Goal: Use online tool/utility: Utilize a website feature to perform a specific function

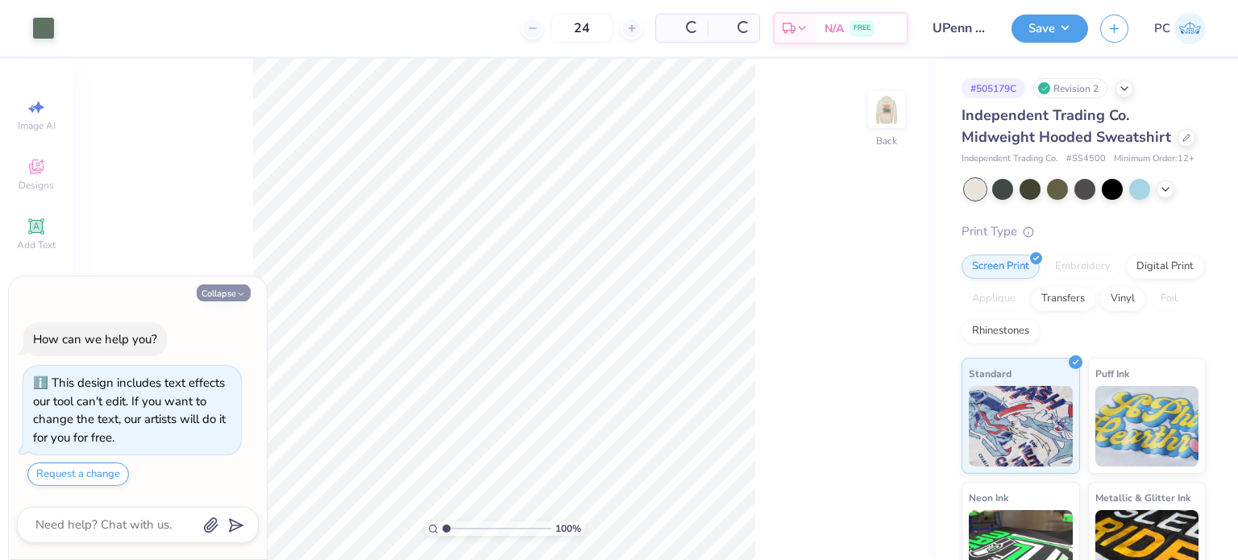
click at [227, 295] on button "Collapse" at bounding box center [224, 293] width 54 height 17
type textarea "x"
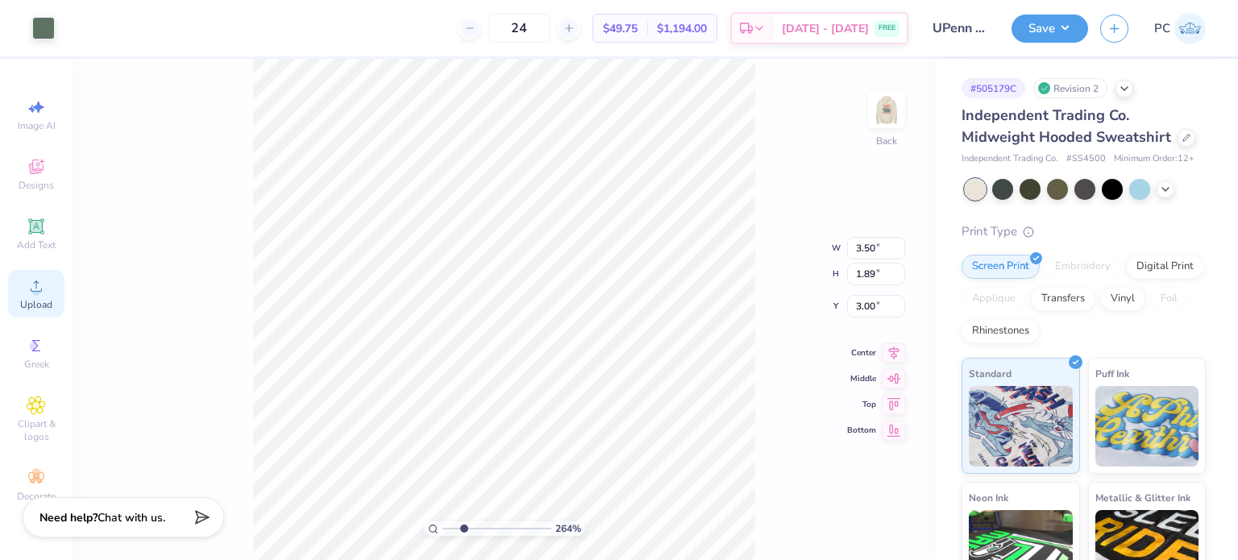
click at [35, 289] on circle at bounding box center [35, 291] width 9 height 9
click at [30, 229] on icon at bounding box center [35, 225] width 15 height 15
type input "2.64364388258271"
type input "7.30"
type input "2.11"
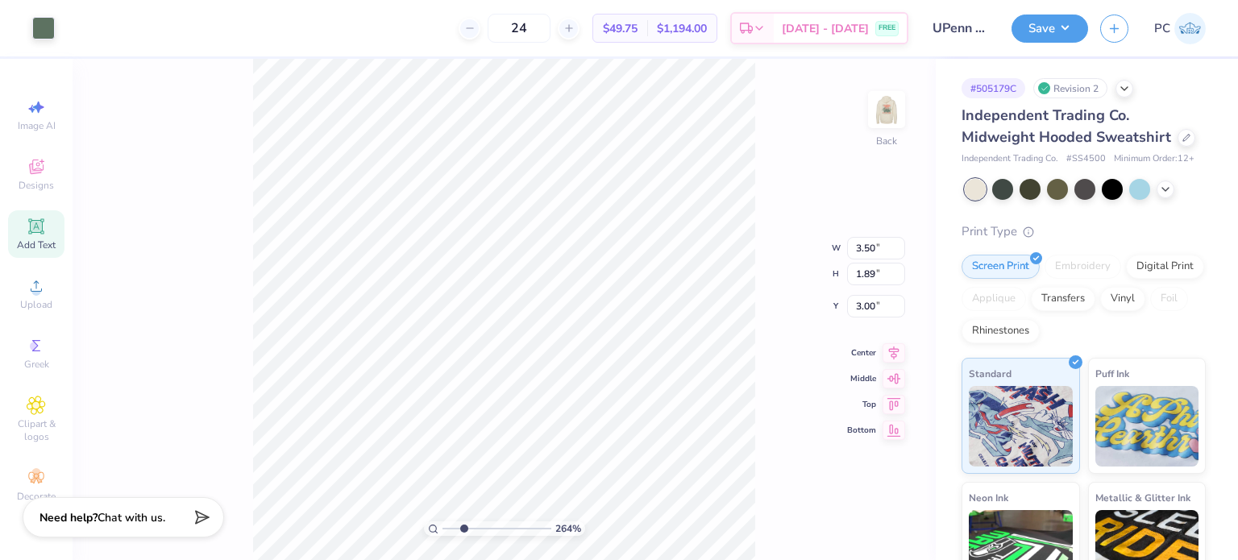
type input "6.07"
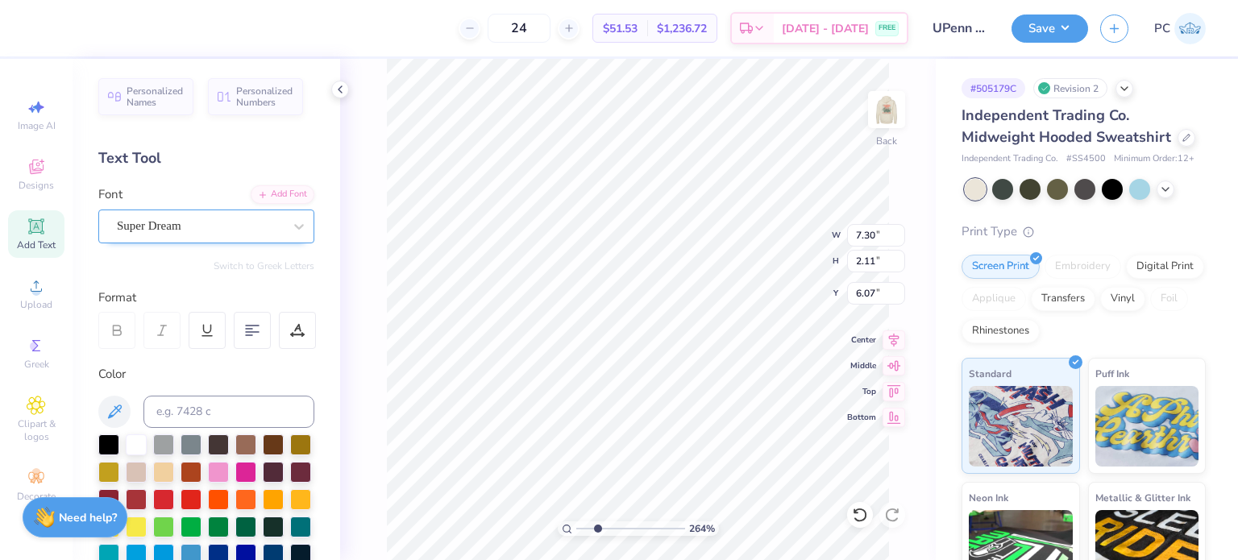
click at [198, 219] on div "Super Dream" at bounding box center [199, 226] width 169 height 25
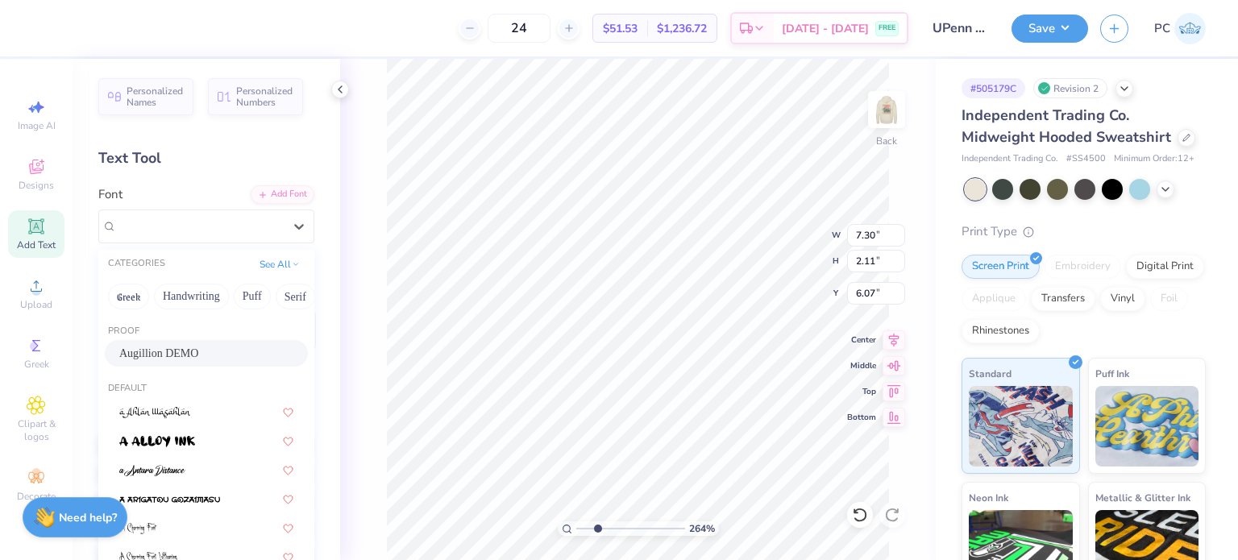
drag, startPoint x: 199, startPoint y: 352, endPoint x: 356, endPoint y: 310, distance: 162.5
click at [198, 352] on div "Augillion DEMO" at bounding box center [206, 353] width 174 height 17
type input "2.64364388258271"
type input "6.72"
type input "2.09"
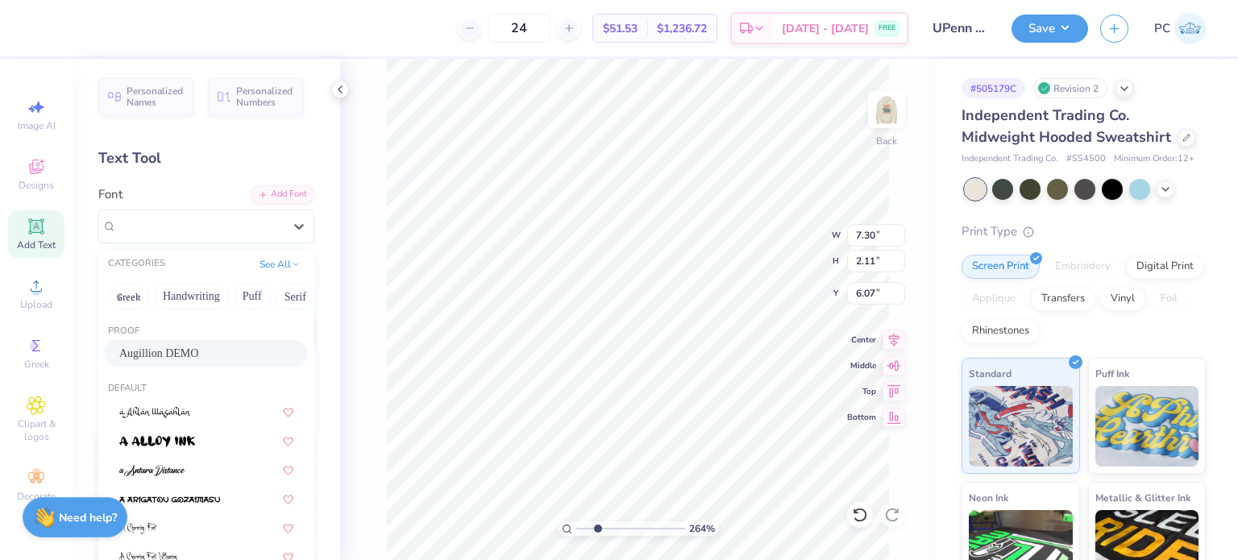
type input "6.08"
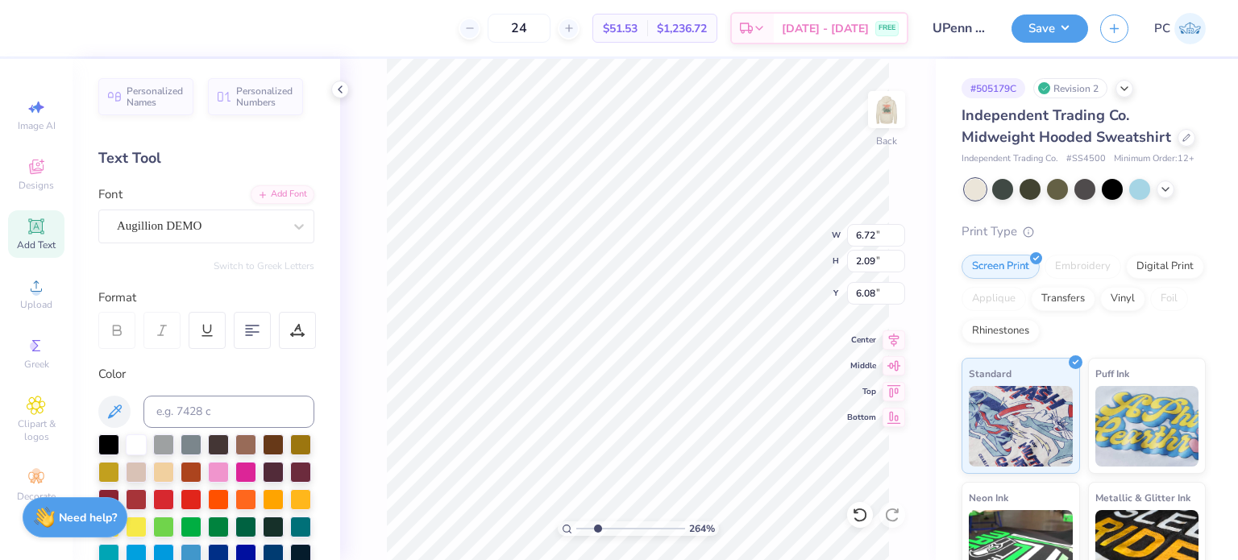
scroll to position [13, 2]
type input "2.64364388258271"
type textarea "Z"
type input "2.64364388258271"
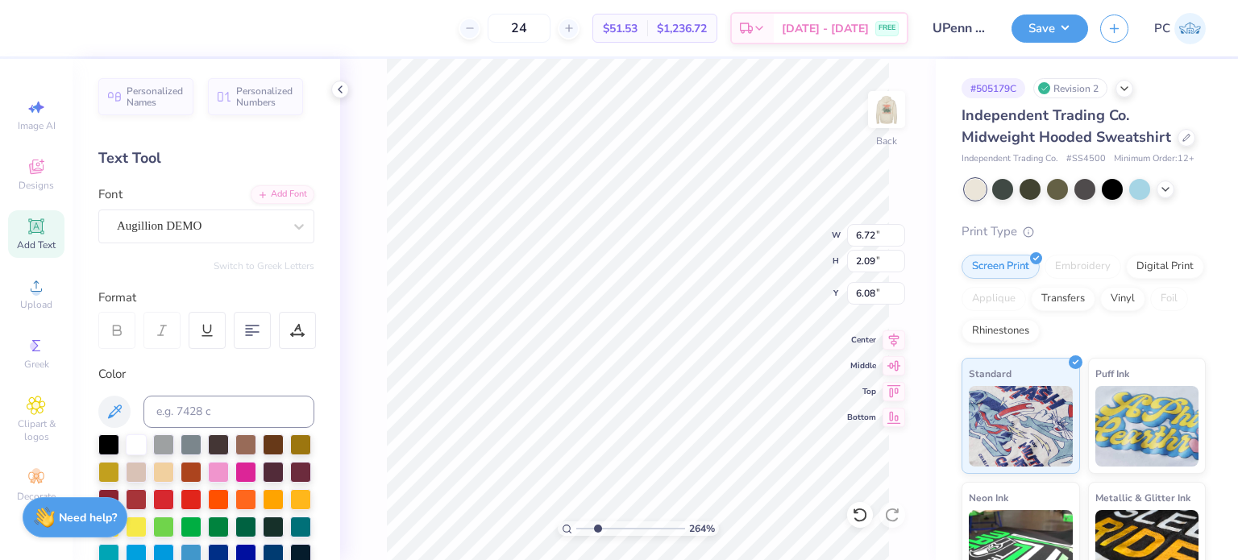
type textarea "ZB"
type input "2.64364388258271"
type textarea "ZBT"
type input "2.64364388258271"
click at [239, 414] on input at bounding box center [229, 412] width 171 height 32
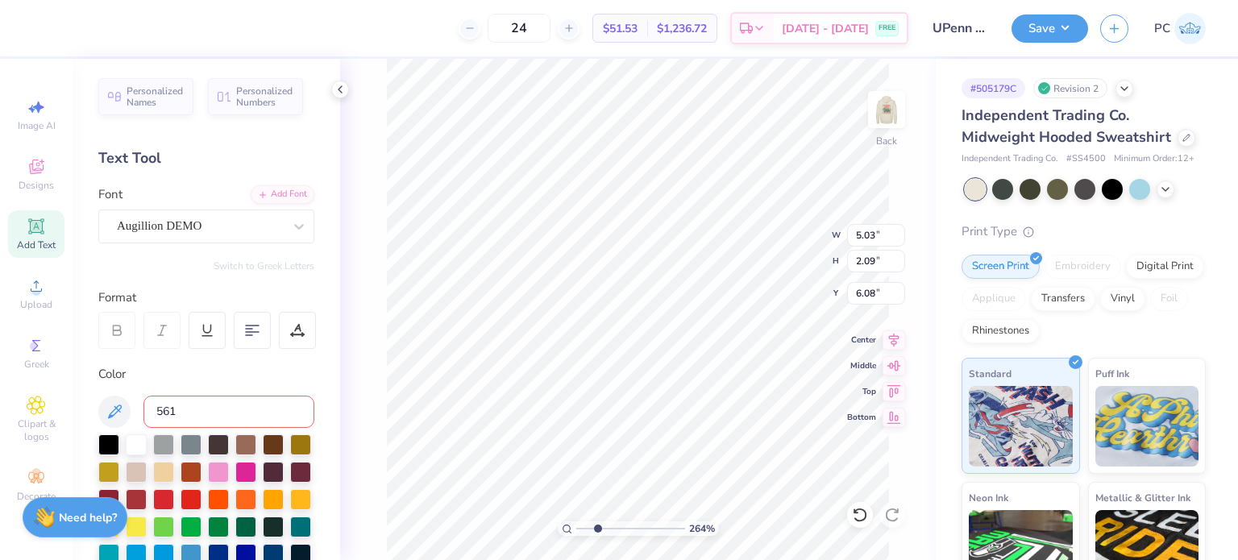
type input "5615"
type input "2.64364388258271"
drag, startPoint x: 877, startPoint y: 230, endPoint x: 855, endPoint y: 230, distance: 22.6
click at [855, 230] on input "5.03" at bounding box center [876, 235] width 58 height 23
type input "3.5"
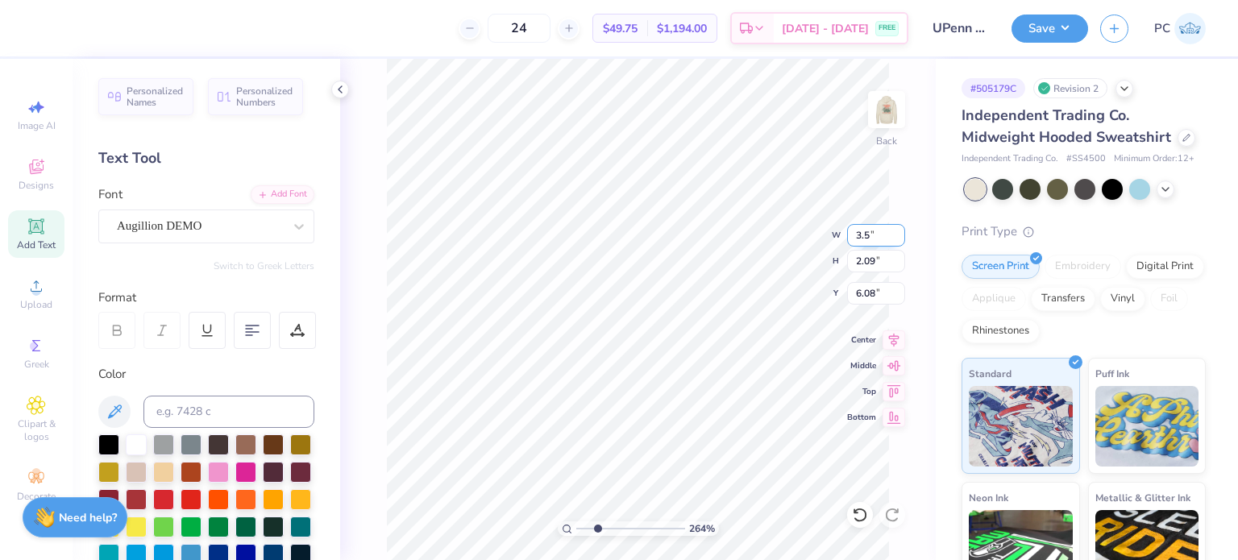
type input "2.64364388258271"
type input "3.50"
type input "1.46"
type input "6.40"
type input "2.64364388258271"
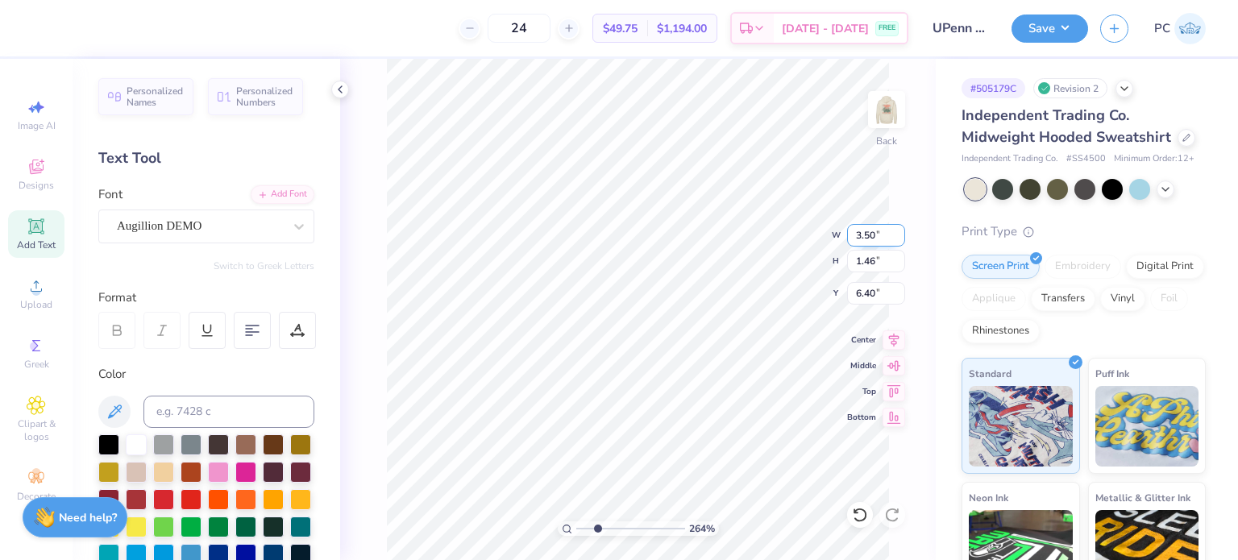
type input "3.00"
click at [37, 234] on icon at bounding box center [36, 226] width 19 height 19
click at [264, 215] on div at bounding box center [200, 226] width 166 height 22
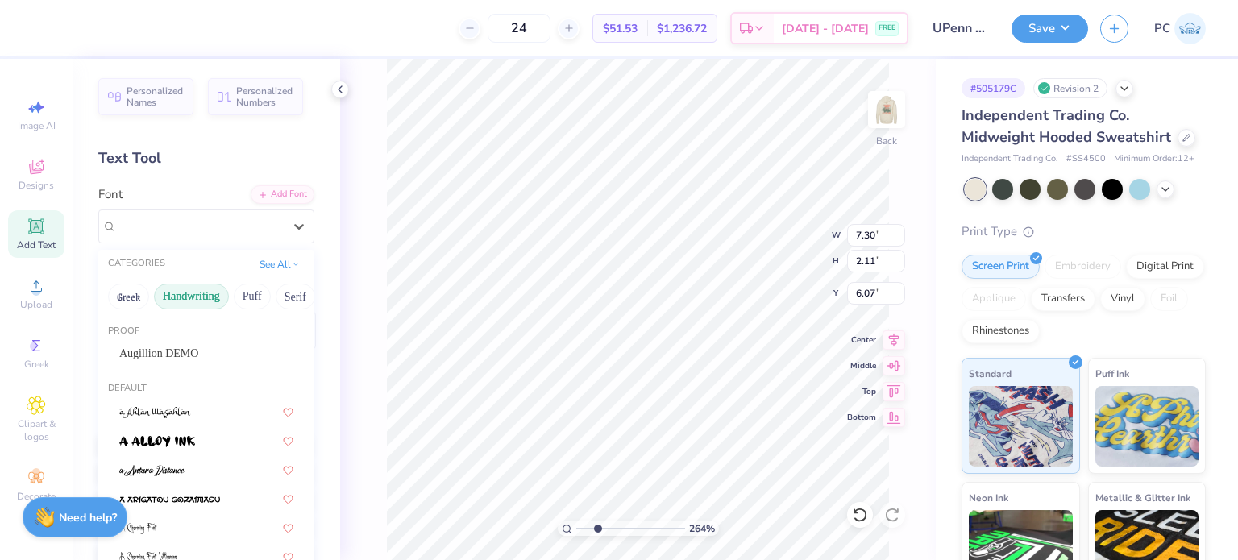
click at [197, 290] on button "Handwriting" at bounding box center [191, 297] width 75 height 26
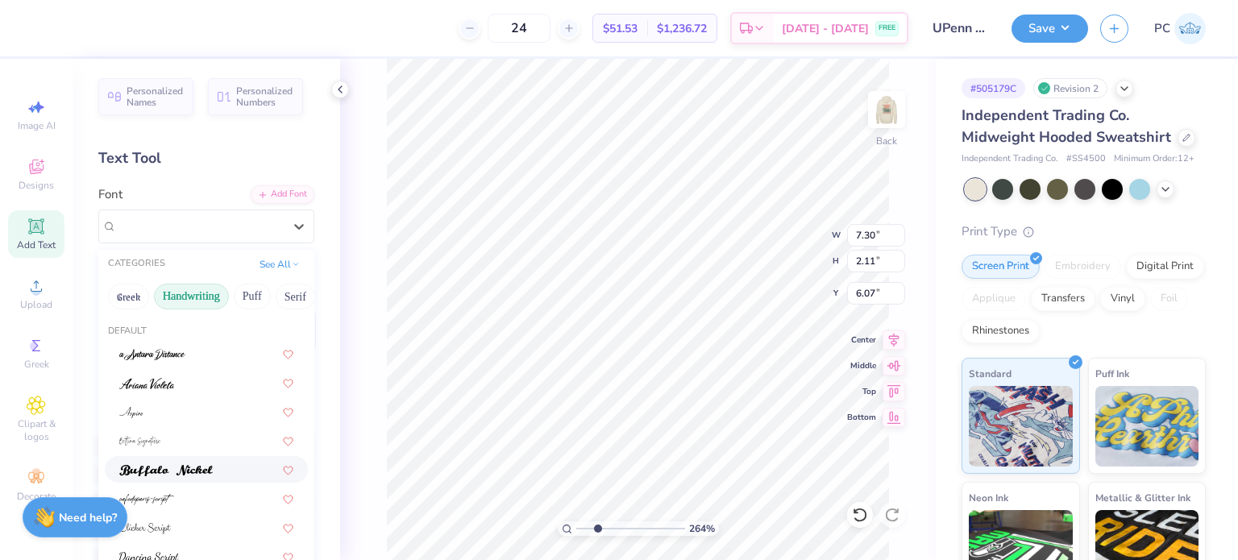
click at [187, 461] on span at bounding box center [166, 469] width 94 height 17
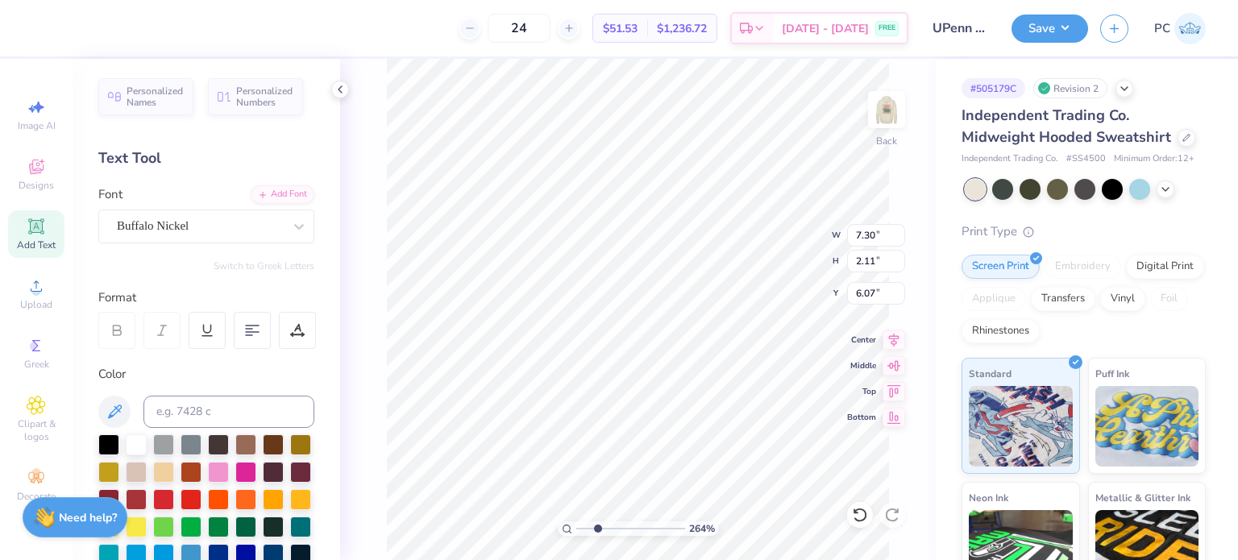
type input "2.64364388258271"
type textarea "F"
type input "2.64364388258271"
type textarea "Fa"
type input "2.64364388258271"
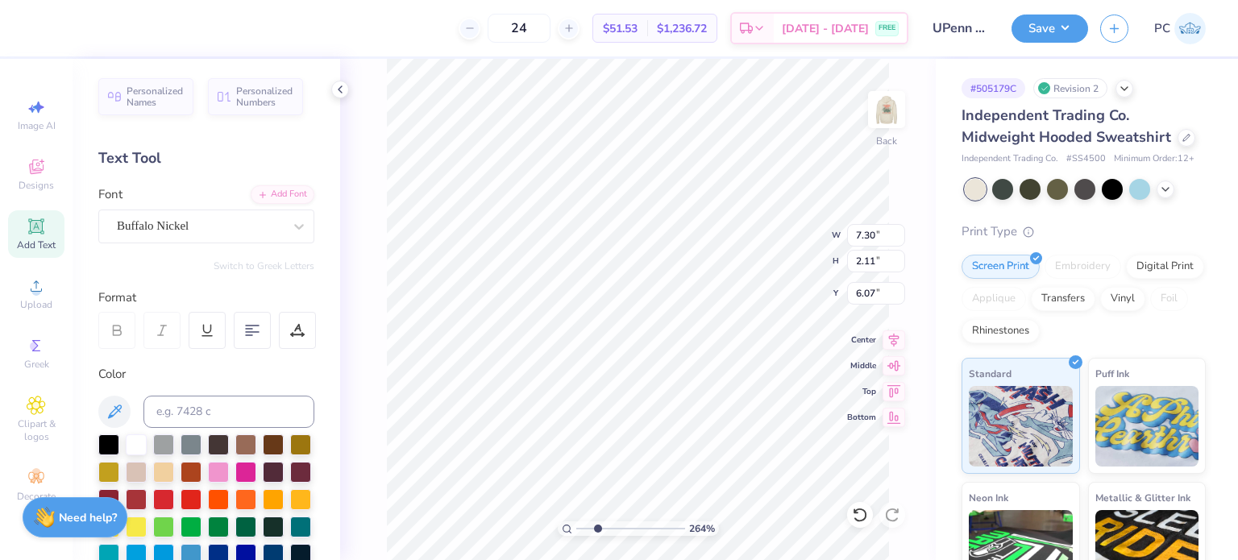
type textarea "Fal"
type input "2.64364388258271"
type textarea "Fall"
type input "2.64364388258271"
click at [224, 402] on input at bounding box center [229, 412] width 171 height 32
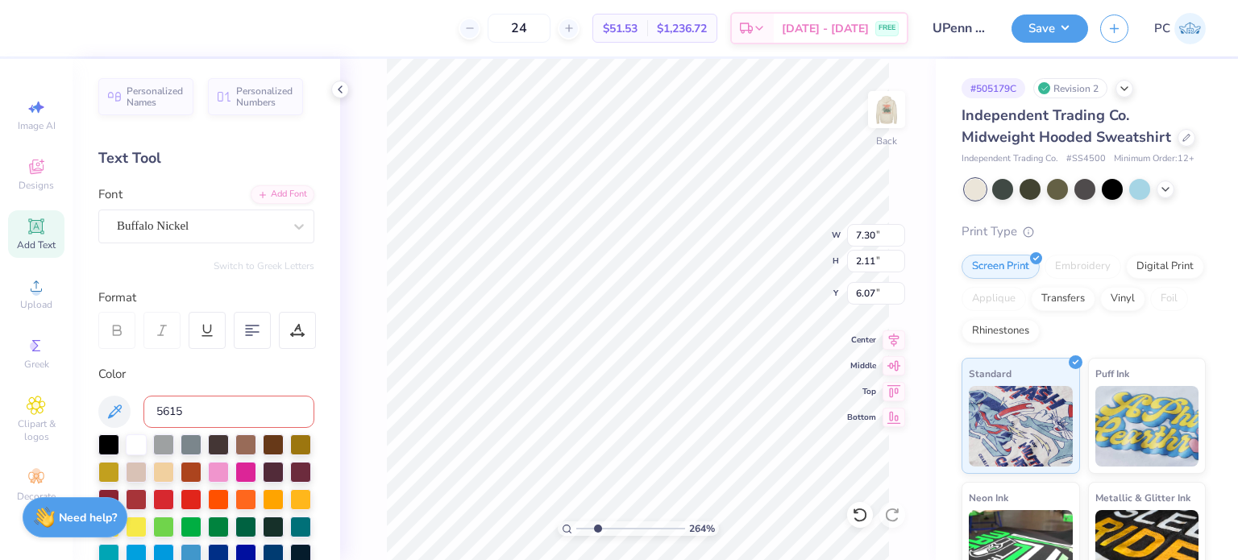
type input "5615c"
click at [203, 215] on div at bounding box center [200, 226] width 166 height 22
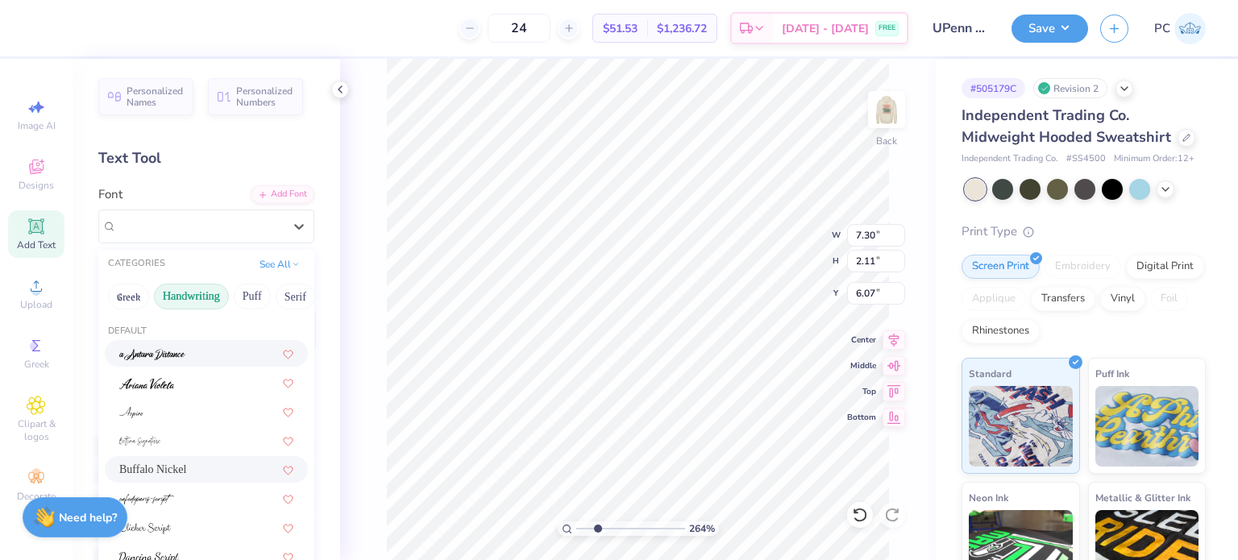
click at [193, 352] on div at bounding box center [206, 353] width 174 height 17
click at [243, 221] on div "a Antara Distance" at bounding box center [199, 226] width 169 height 25
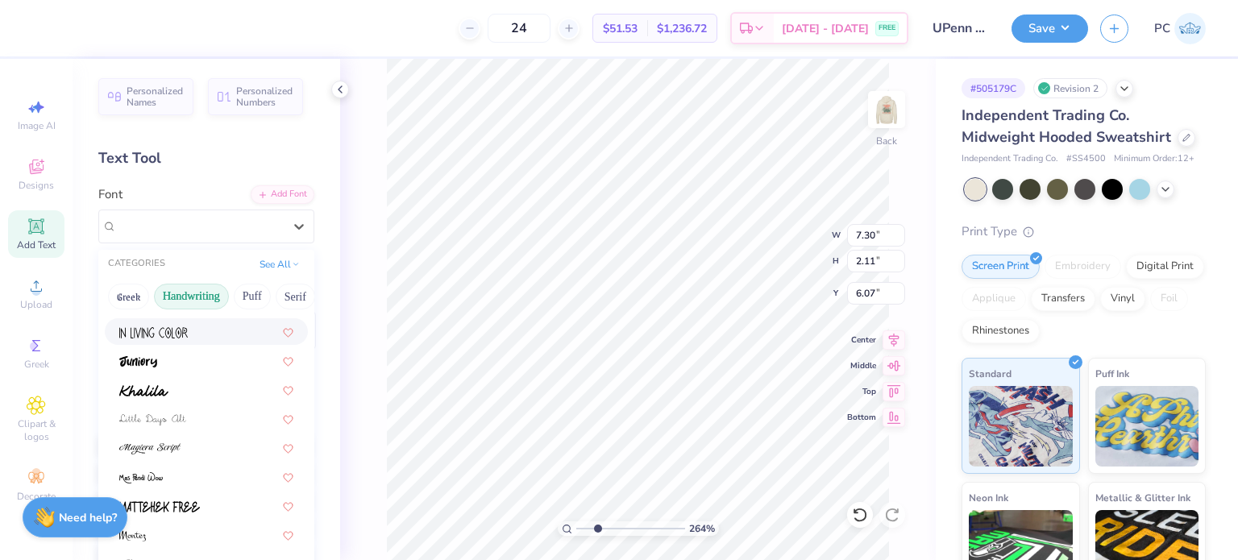
scroll to position [322, 0]
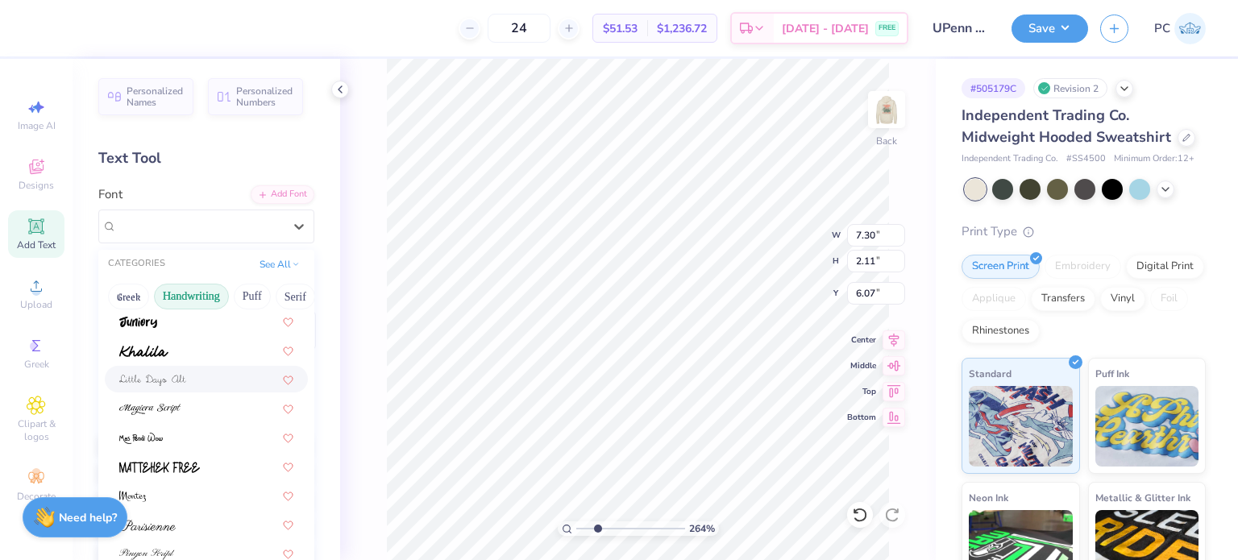
click at [228, 377] on div at bounding box center [206, 379] width 174 height 17
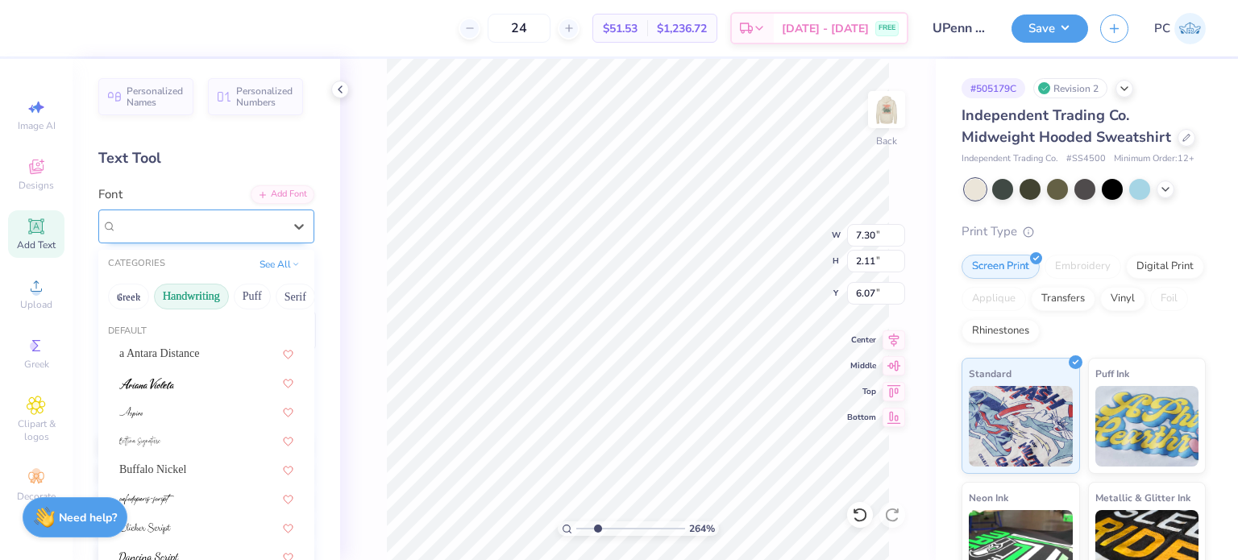
drag, startPoint x: 249, startPoint y: 214, endPoint x: 229, endPoint y: 239, distance: 32.7
click at [248, 214] on div "Little Days Alt" at bounding box center [199, 226] width 169 height 25
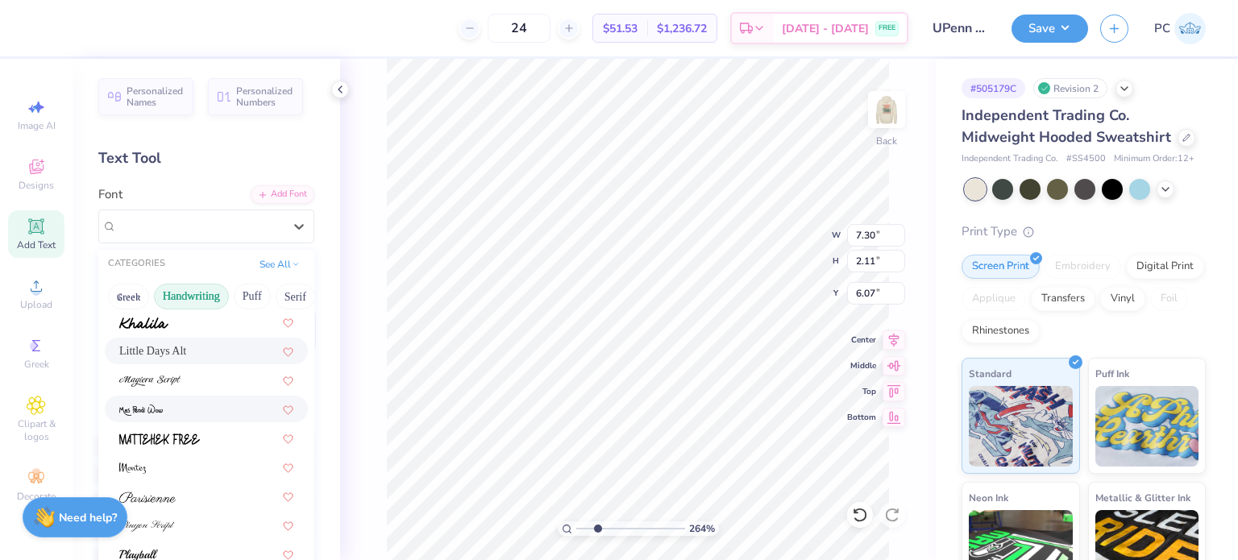
scroll to position [365, 0]
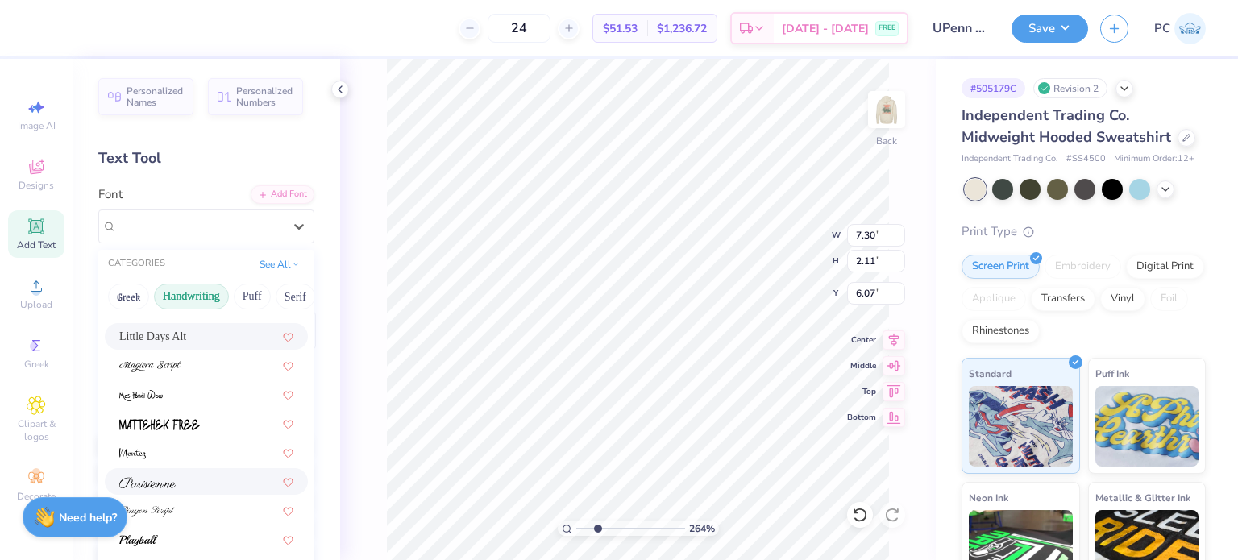
click at [197, 479] on div at bounding box center [206, 481] width 174 height 17
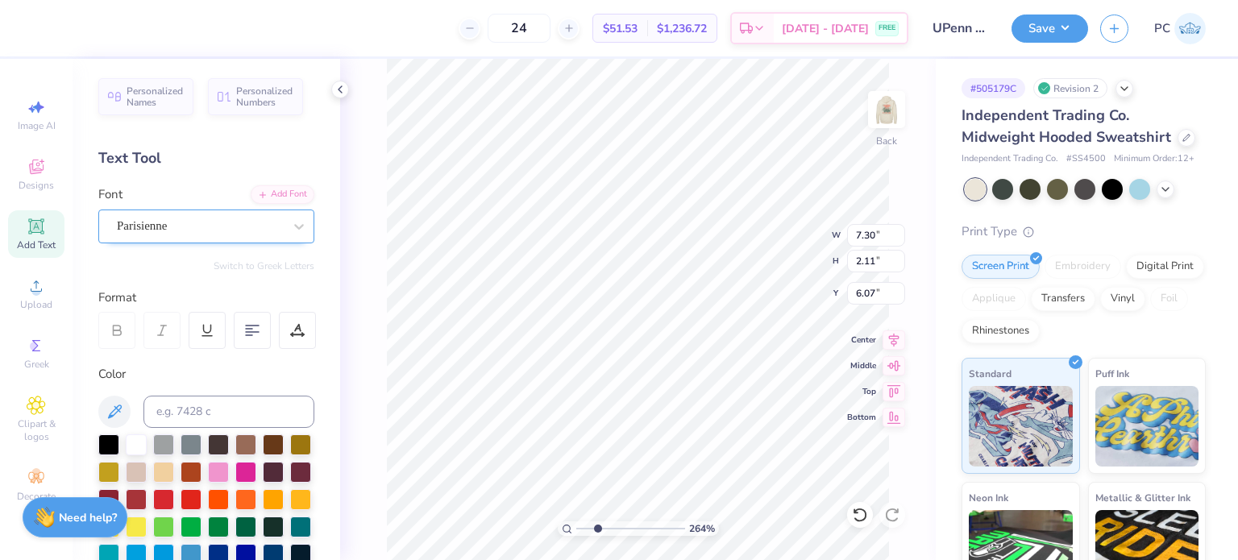
click at [268, 220] on div "Parisienne" at bounding box center [199, 226] width 169 height 25
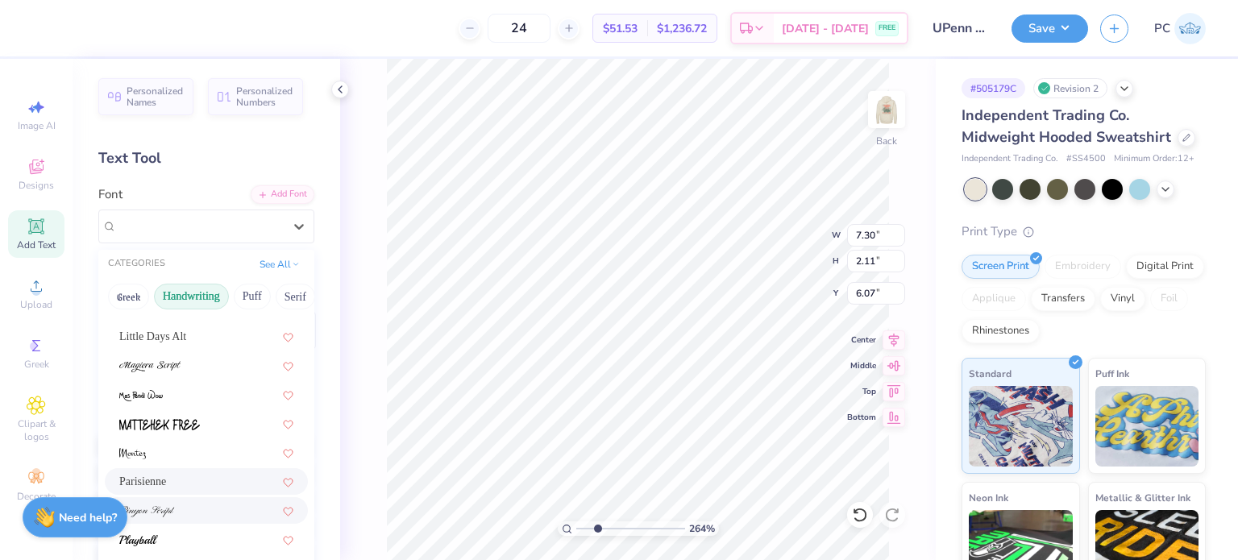
click at [226, 512] on div at bounding box center [206, 510] width 174 height 17
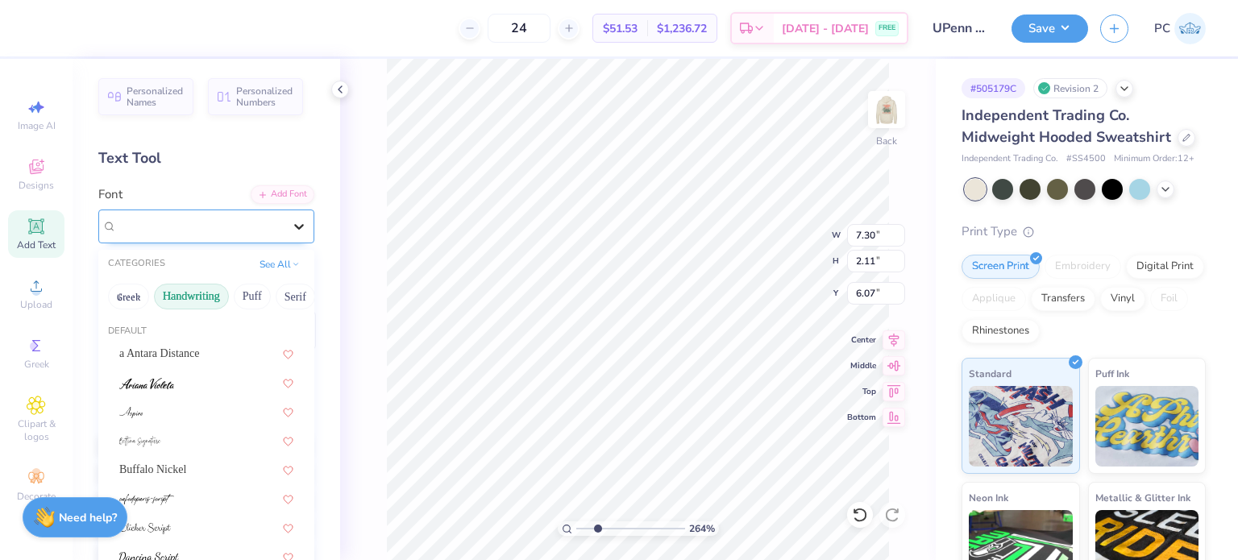
click at [285, 236] on div at bounding box center [299, 226] width 29 height 29
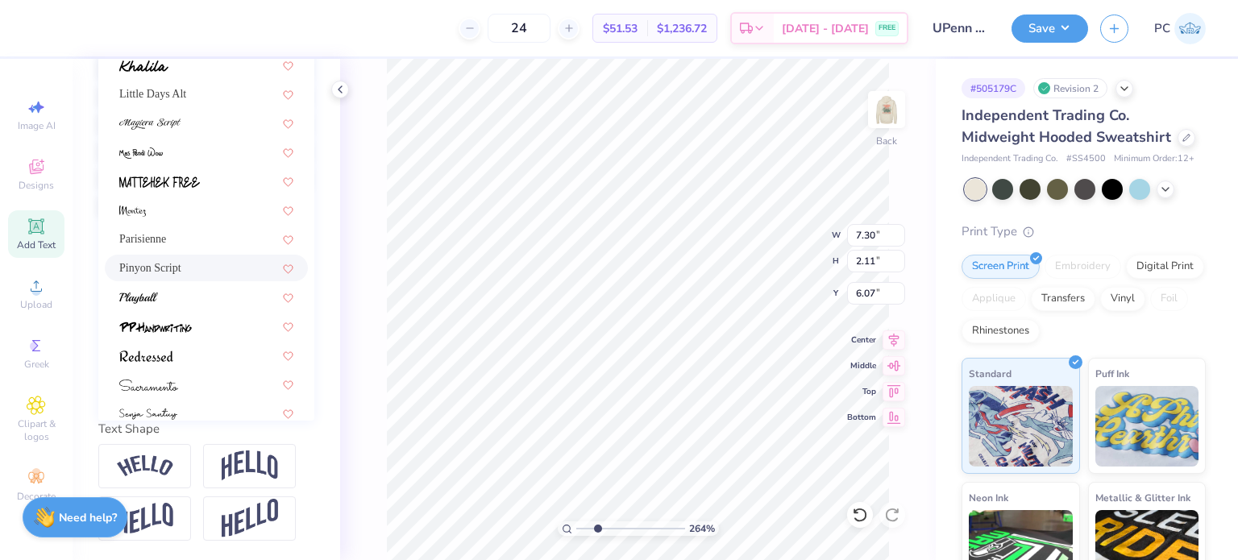
scroll to position [204, 0]
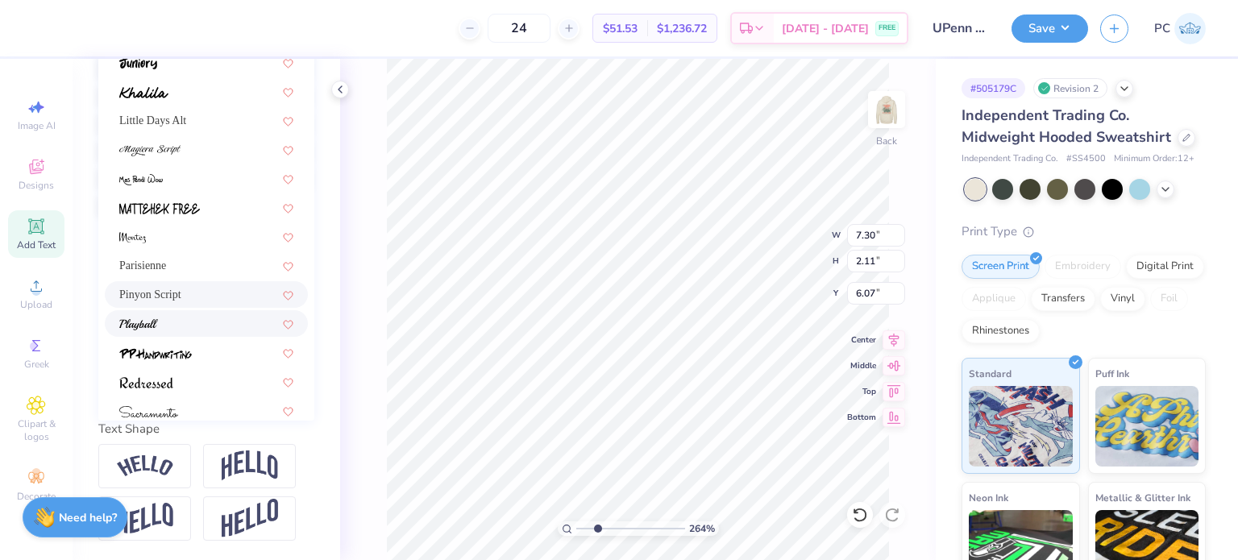
click at [193, 315] on div at bounding box center [206, 323] width 174 height 17
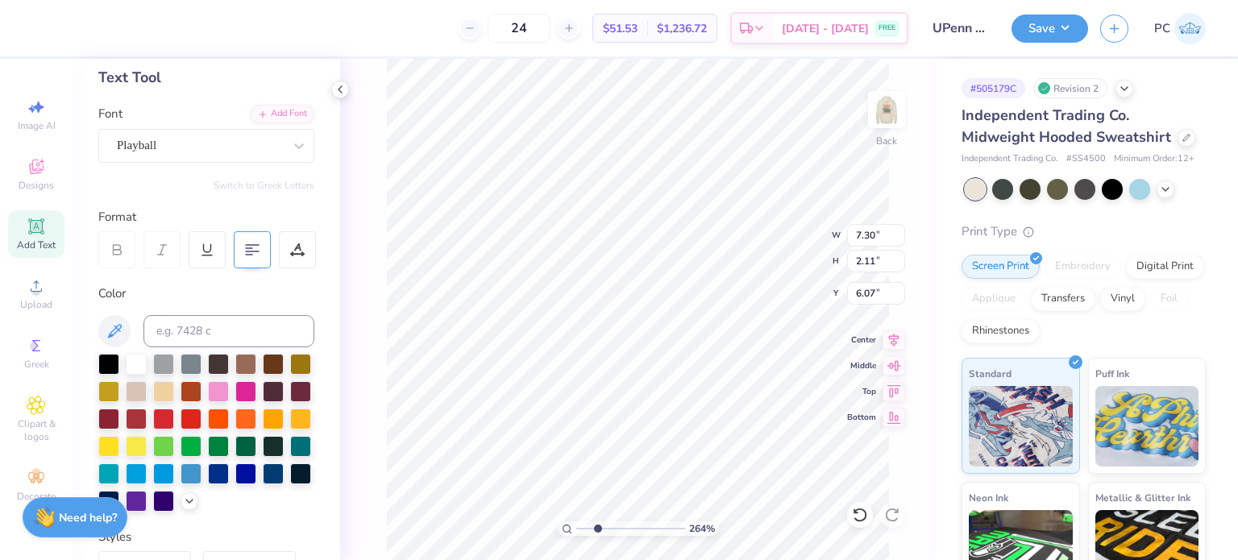
scroll to position [0, 0]
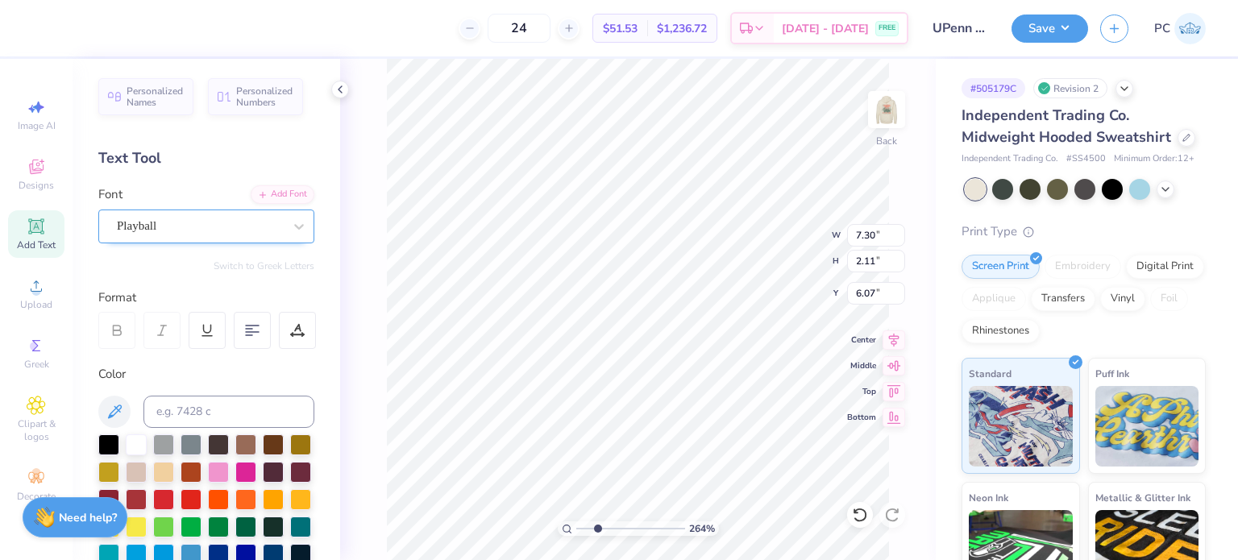
click at [240, 208] on div "Font Playball" at bounding box center [206, 214] width 216 height 58
click at [237, 221] on div "Playball" at bounding box center [199, 226] width 169 height 25
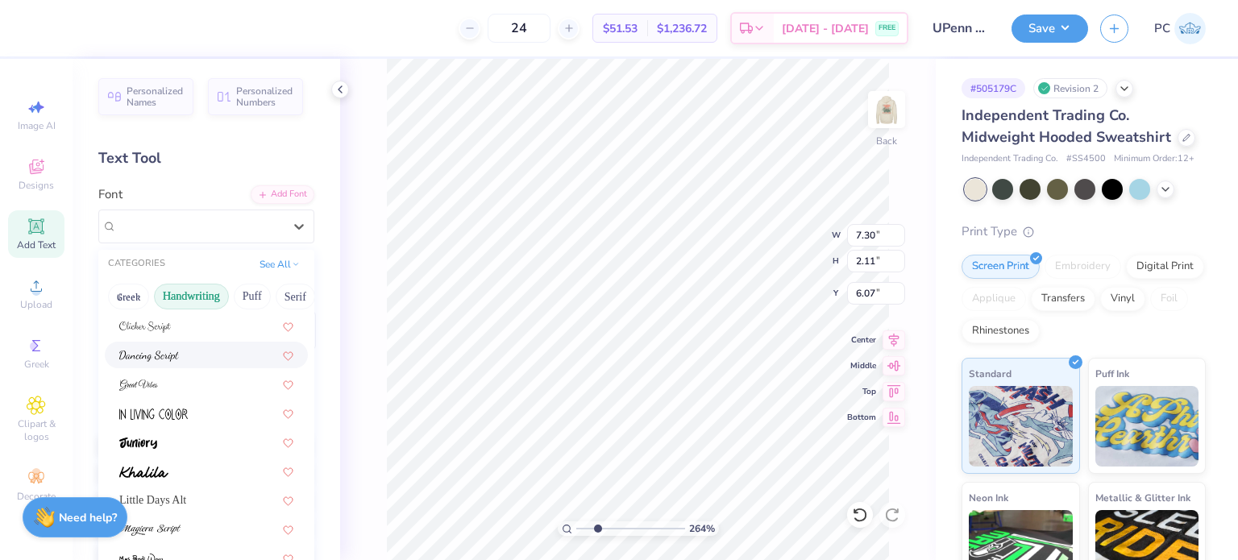
scroll to position [242, 0]
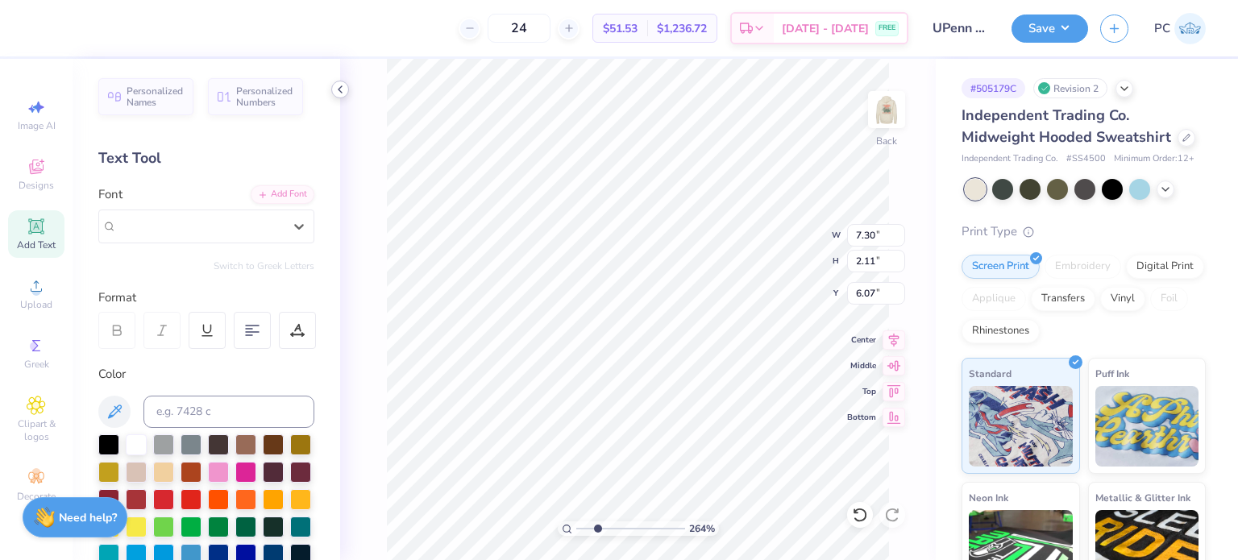
click at [339, 86] on icon at bounding box center [340, 89] width 13 height 13
type input "2.64364388258271"
type input "4.60"
type input "2.26"
type input "5.99"
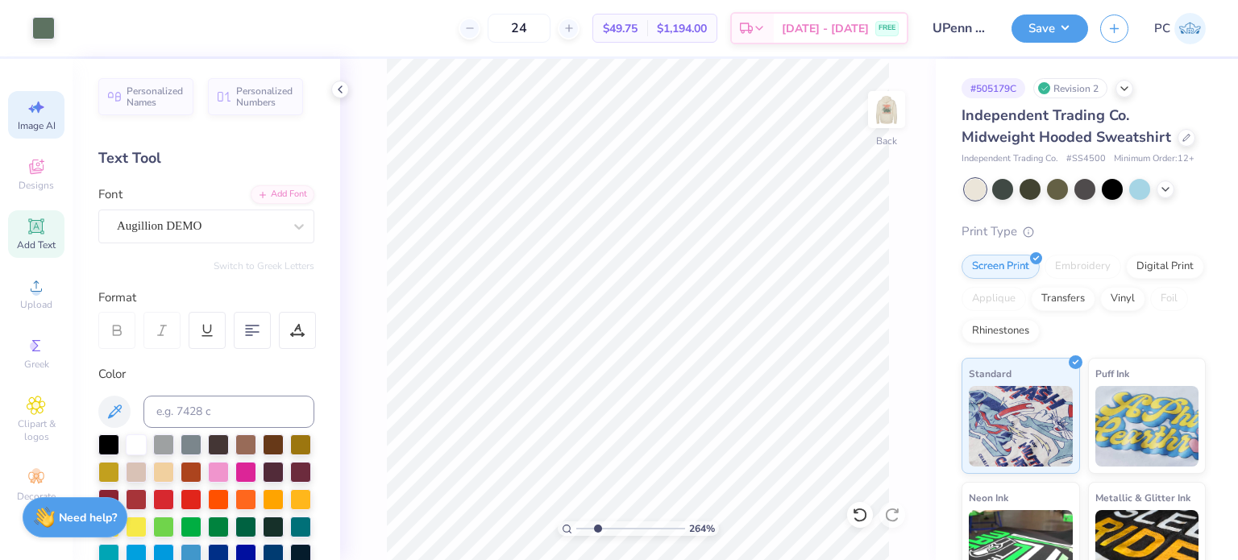
click at [32, 118] on div "Image AI" at bounding box center [36, 115] width 56 height 48
type input "2.64364388258271"
select select "4"
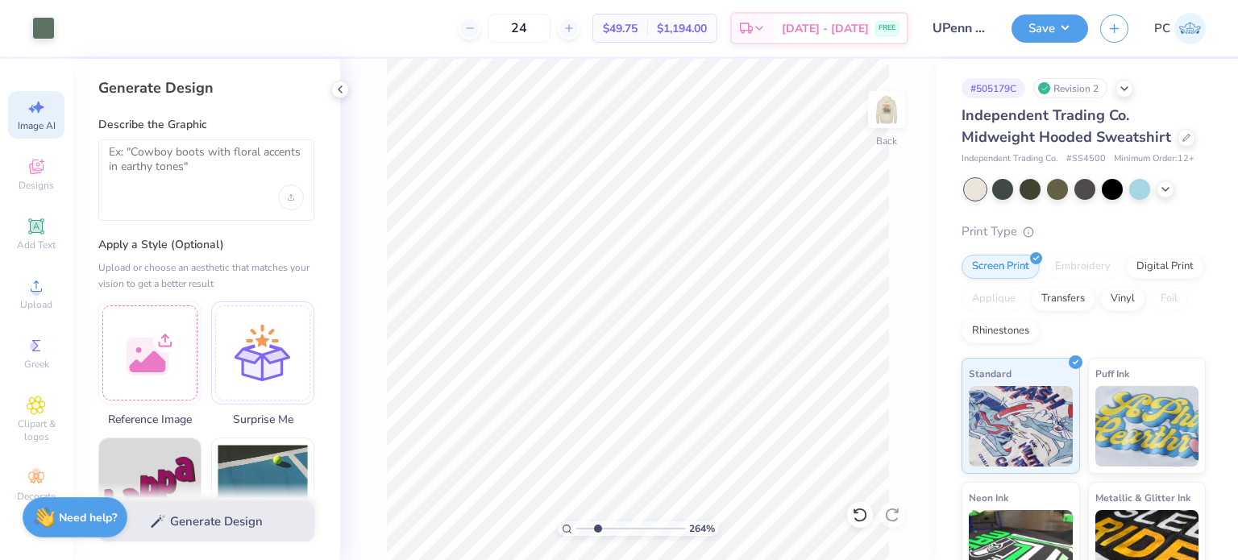
click at [164, 198] on div at bounding box center [206, 179] width 216 height 81
click at [180, 182] on textarea at bounding box center [206, 165] width 195 height 40
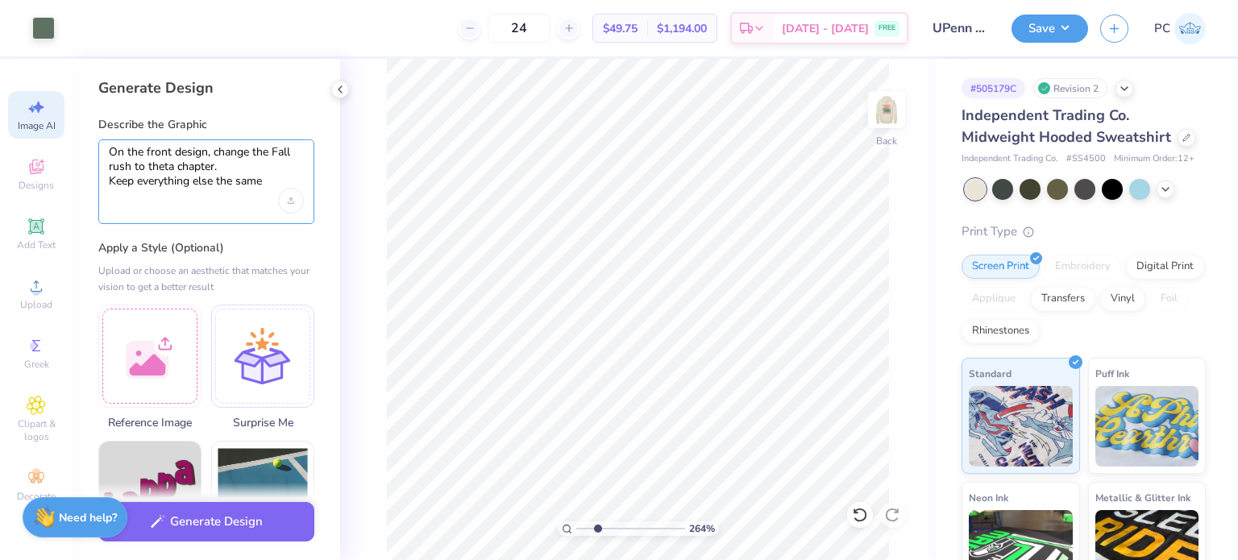
type textarea "On the front design, change the Fall rush to theta chapter. Keep everything els…"
click at [273, 540] on div "Generate Design" at bounding box center [207, 522] width 268 height 78
click at [252, 528] on button "Generate Design" at bounding box center [206, 518] width 216 height 40
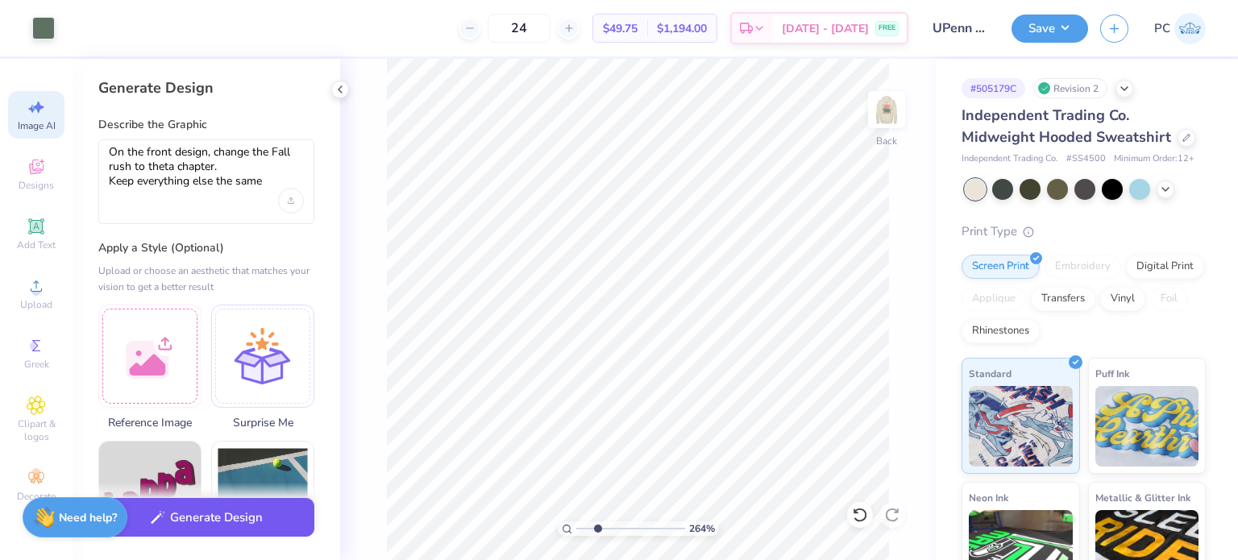
type input "2.64364388258271"
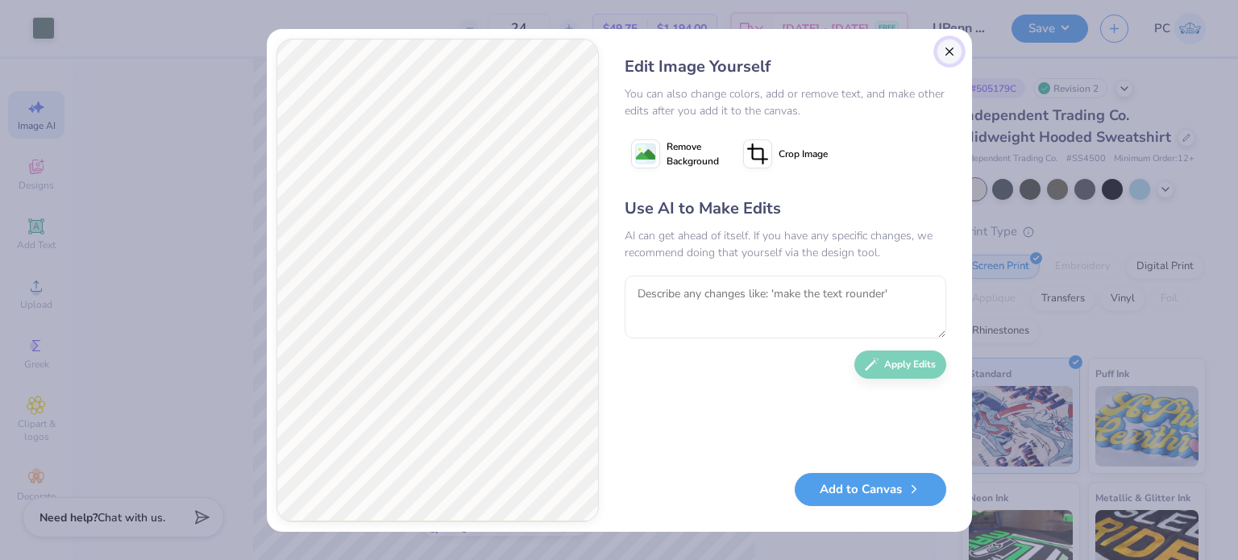
click at [948, 46] on button "Close" at bounding box center [950, 52] width 26 height 26
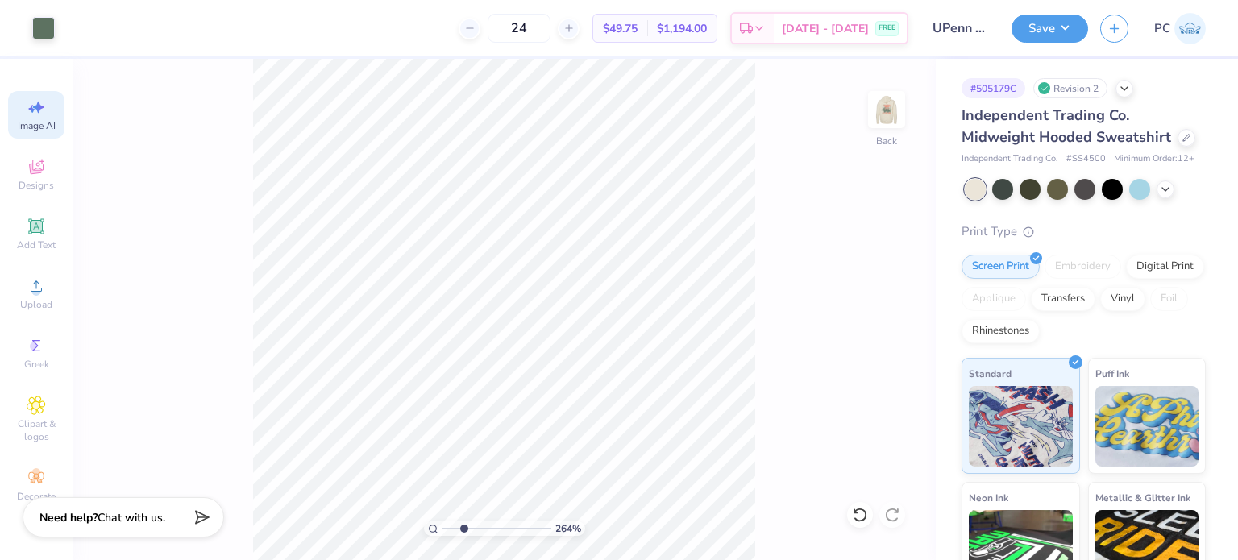
scroll to position [0, 35]
click at [40, 214] on div "Add Text" at bounding box center [36, 234] width 56 height 48
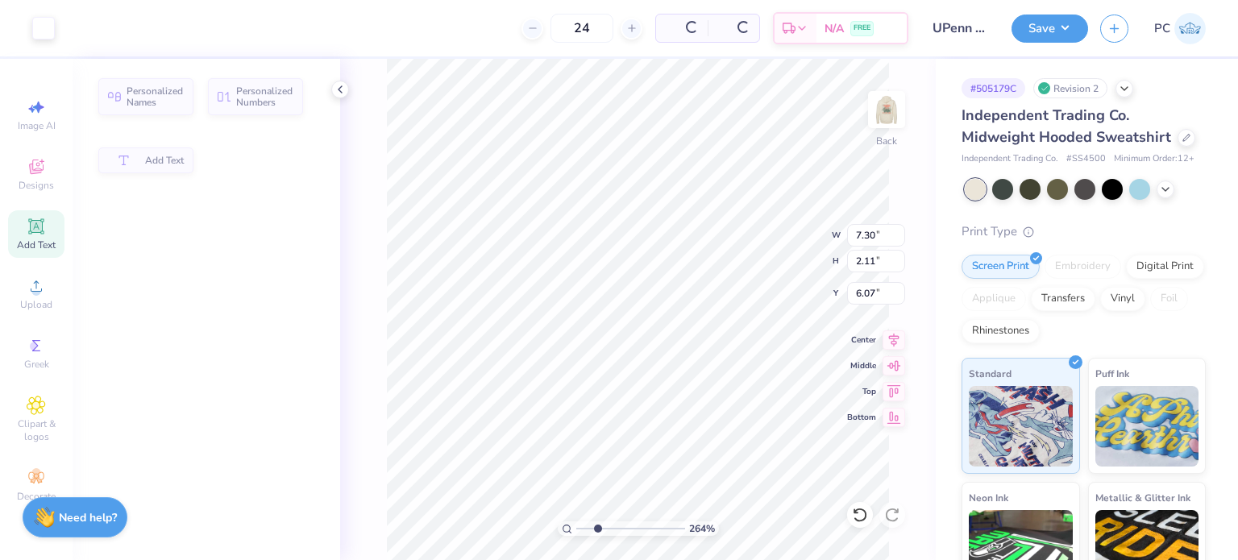
scroll to position [0, 0]
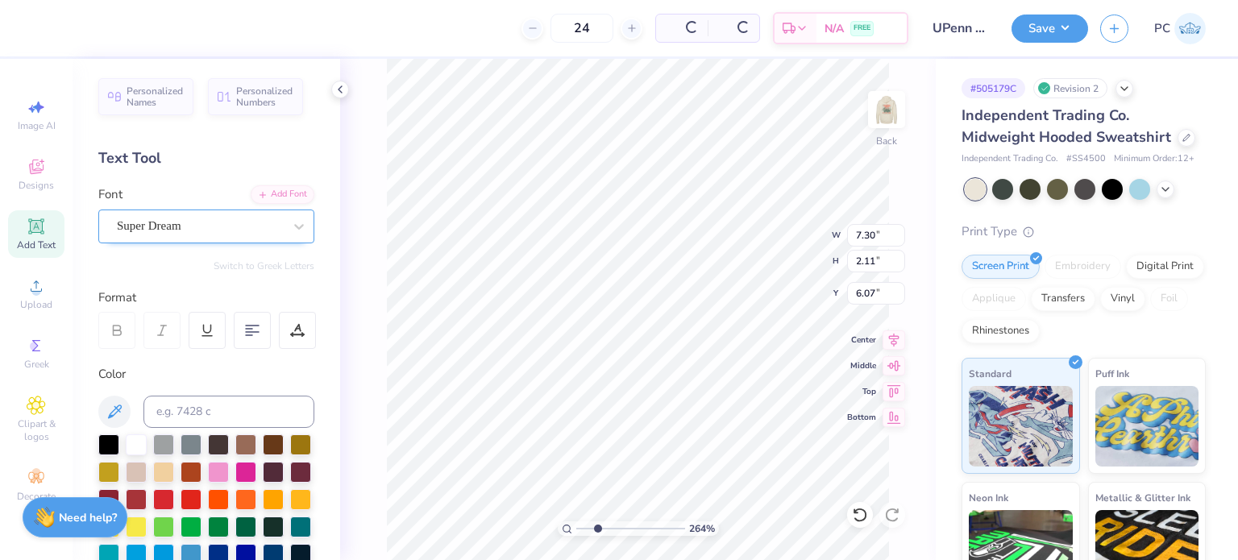
click at [259, 225] on div "Super Dream" at bounding box center [199, 226] width 169 height 25
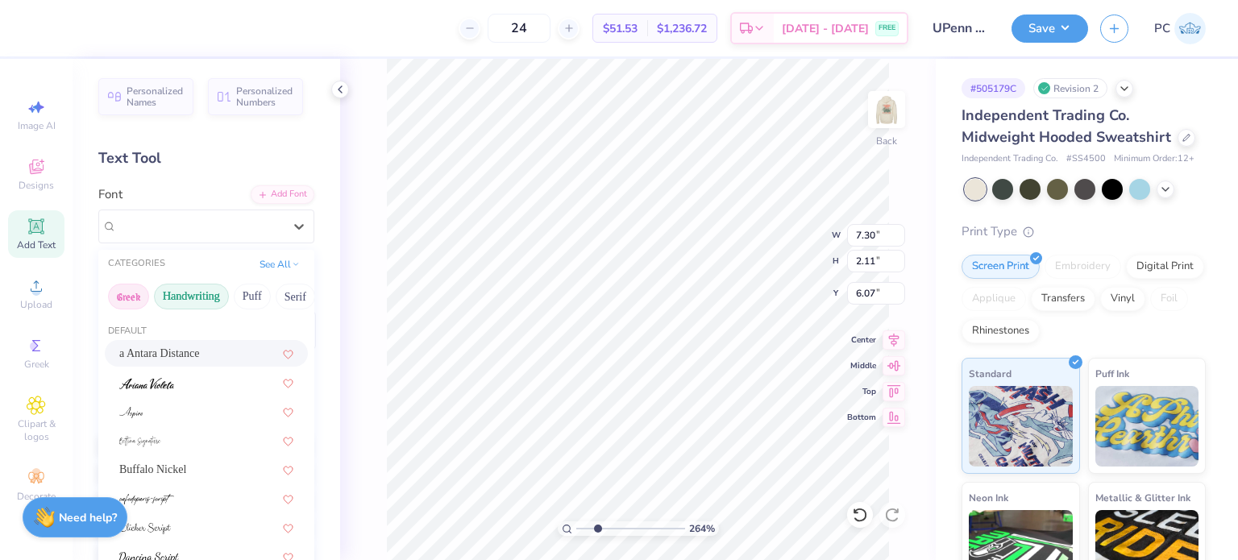
click at [129, 292] on button "Greek" at bounding box center [128, 297] width 41 height 26
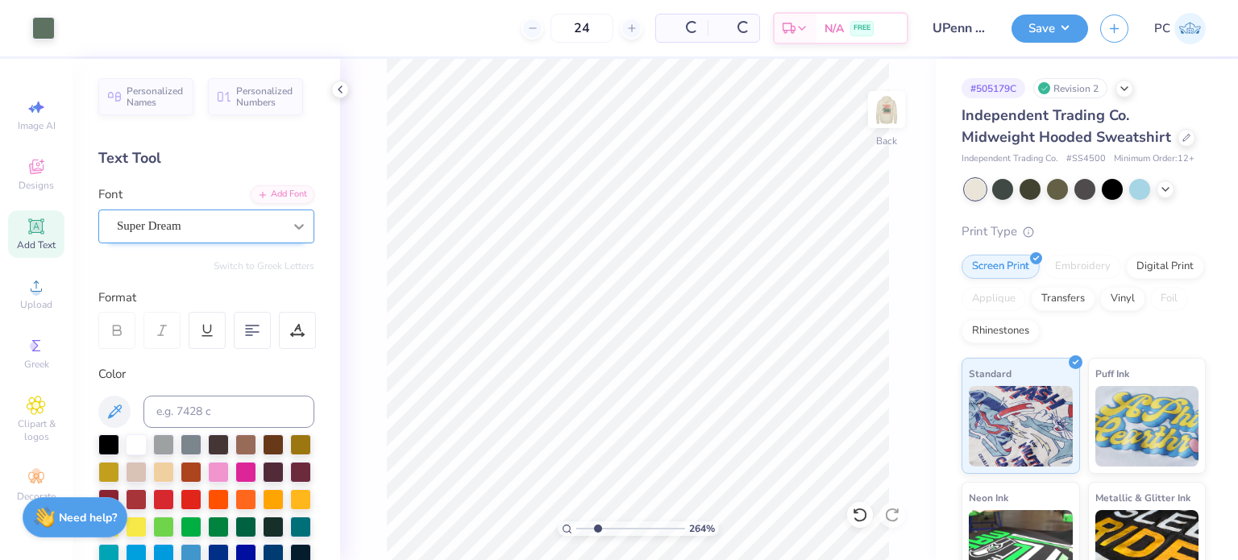
click at [285, 229] on div at bounding box center [299, 226] width 29 height 29
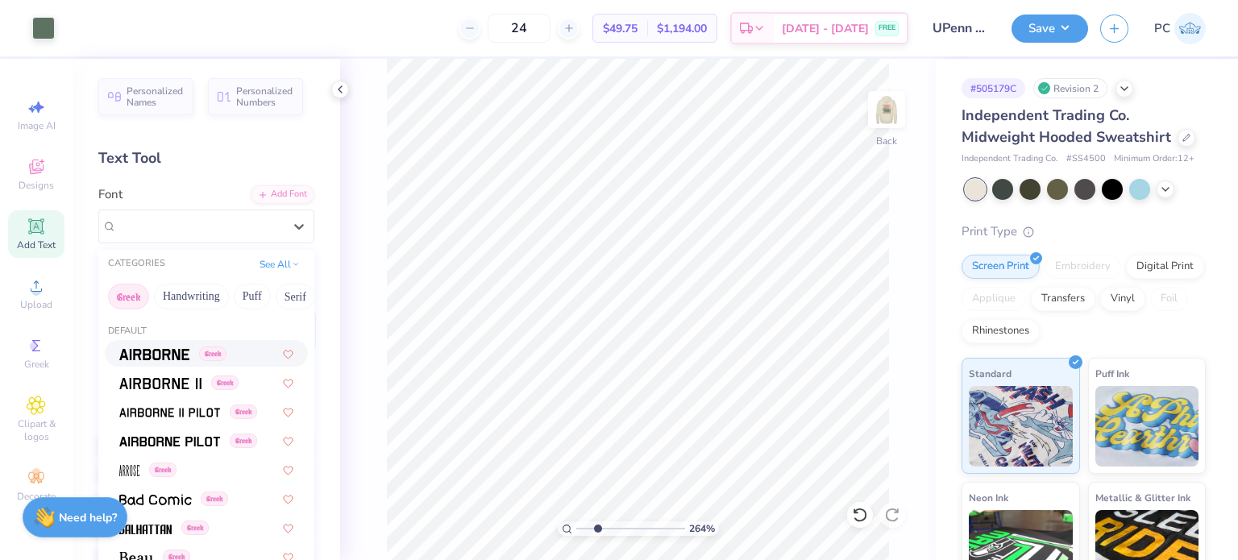
click at [135, 296] on button "Greek" at bounding box center [128, 297] width 41 height 26
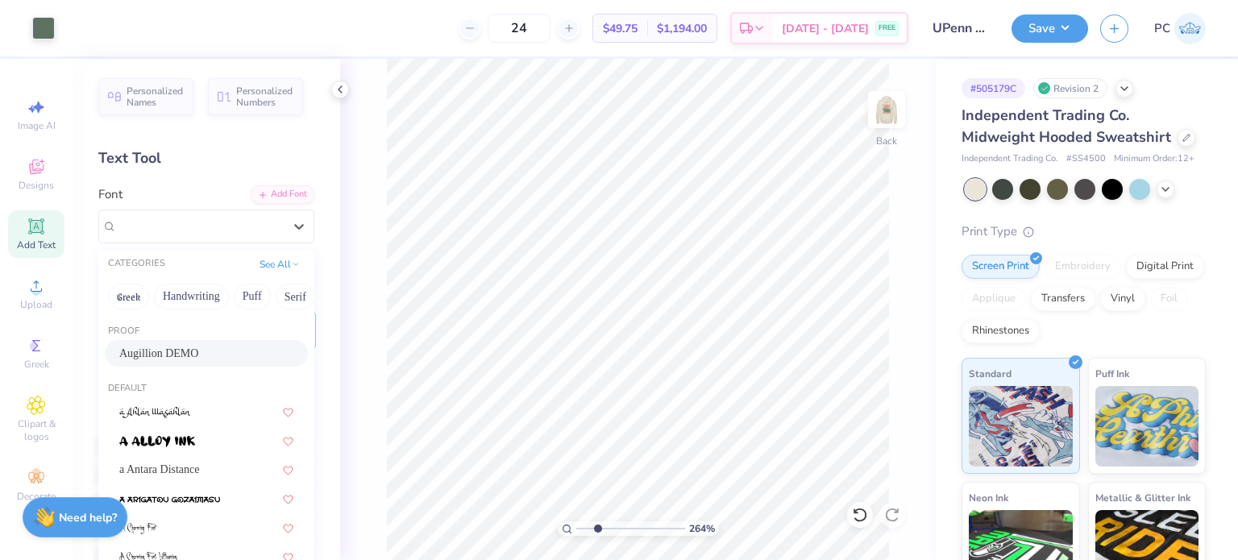
drag, startPoint x: 187, startPoint y: 354, endPoint x: 306, endPoint y: 337, distance: 119.7
click at [187, 355] on span "Augillion DEMO" at bounding box center [158, 353] width 79 height 17
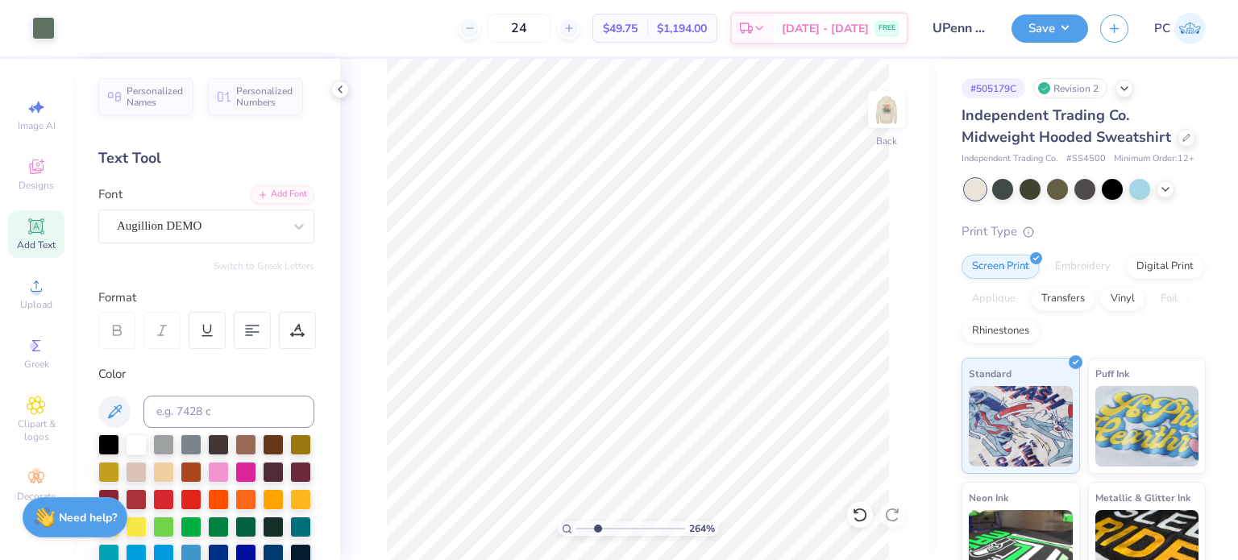
click at [41, 233] on icon at bounding box center [35, 225] width 15 height 15
click at [255, 233] on div "Super Dream" at bounding box center [199, 226] width 169 height 25
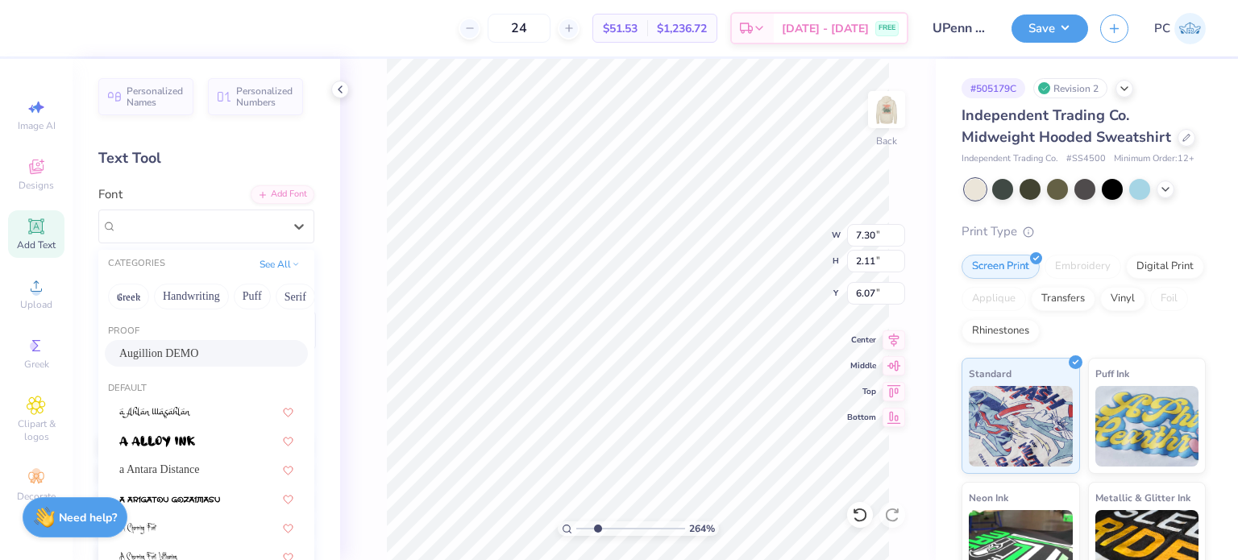
click at [191, 352] on span "Augillion DEMO" at bounding box center [158, 353] width 79 height 17
type input "2.64364388258271"
type input "6.72"
type input "2.09"
type input "6.08"
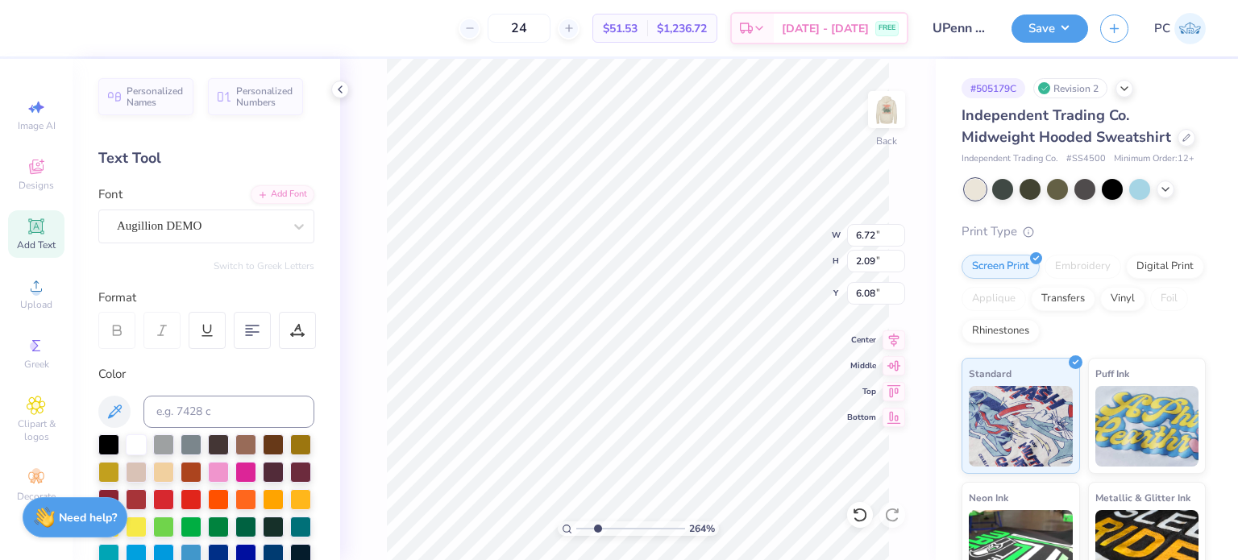
scroll to position [13, 2]
type input "2.64364388258271"
type textarea "Z"
type input "2.64364388258271"
type textarea "ZB"
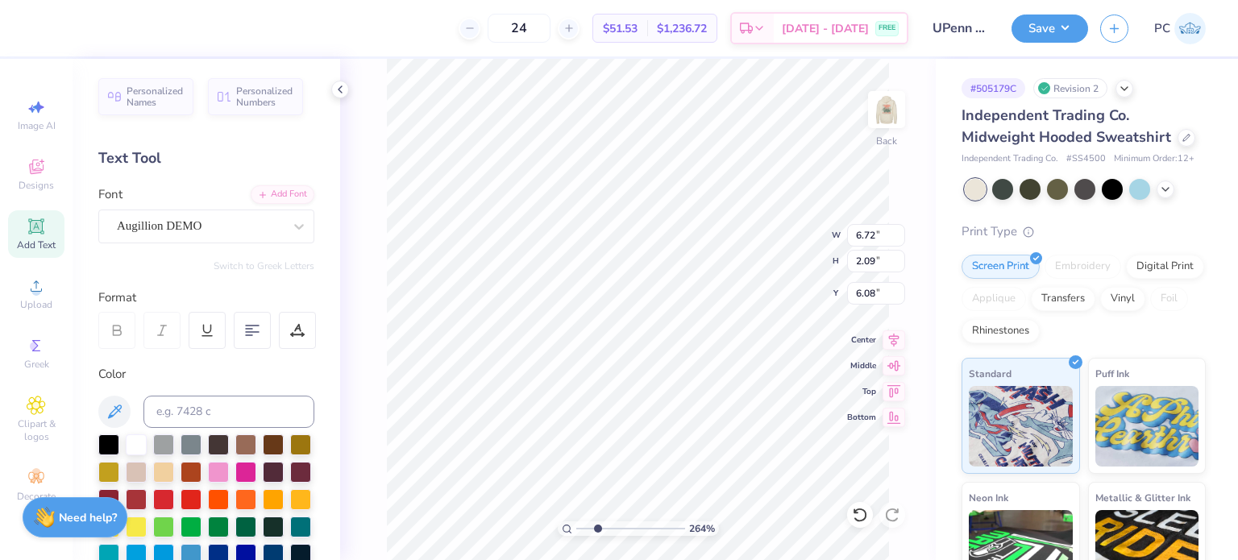
type input "2.64364388258271"
type textarea "ZBT"
click at [173, 415] on input at bounding box center [229, 412] width 171 height 32
type input "5615C"
type input "2.64364388258271"
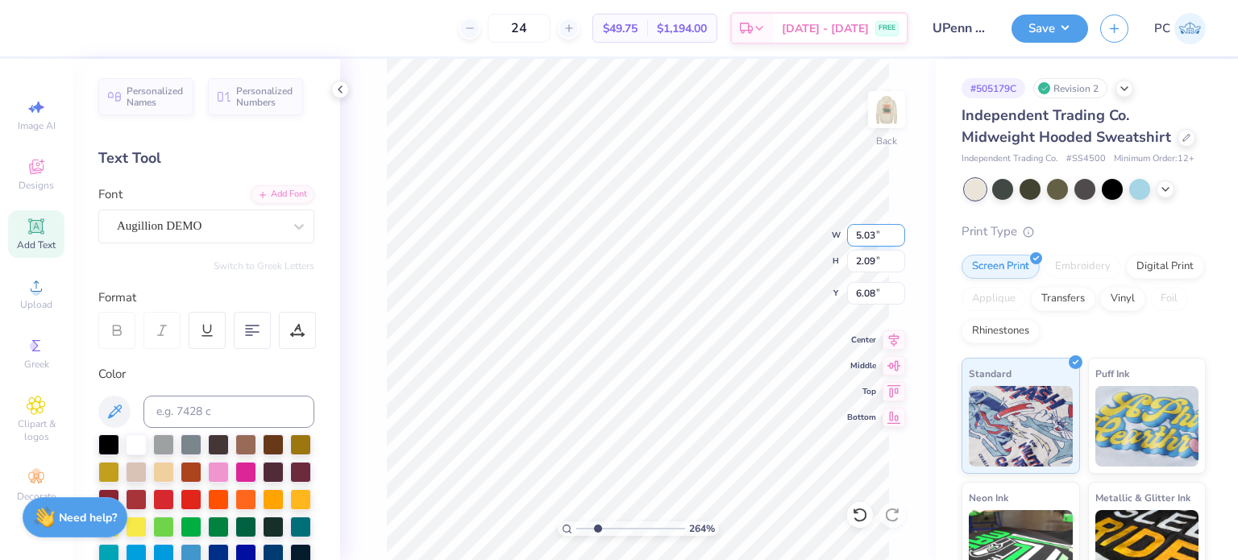
drag, startPoint x: 880, startPoint y: 237, endPoint x: 850, endPoint y: 238, distance: 30.6
click at [850, 238] on input "5.03" at bounding box center [876, 235] width 58 height 23
type input "3.5"
type input "2.64364388258271"
type input "3.50"
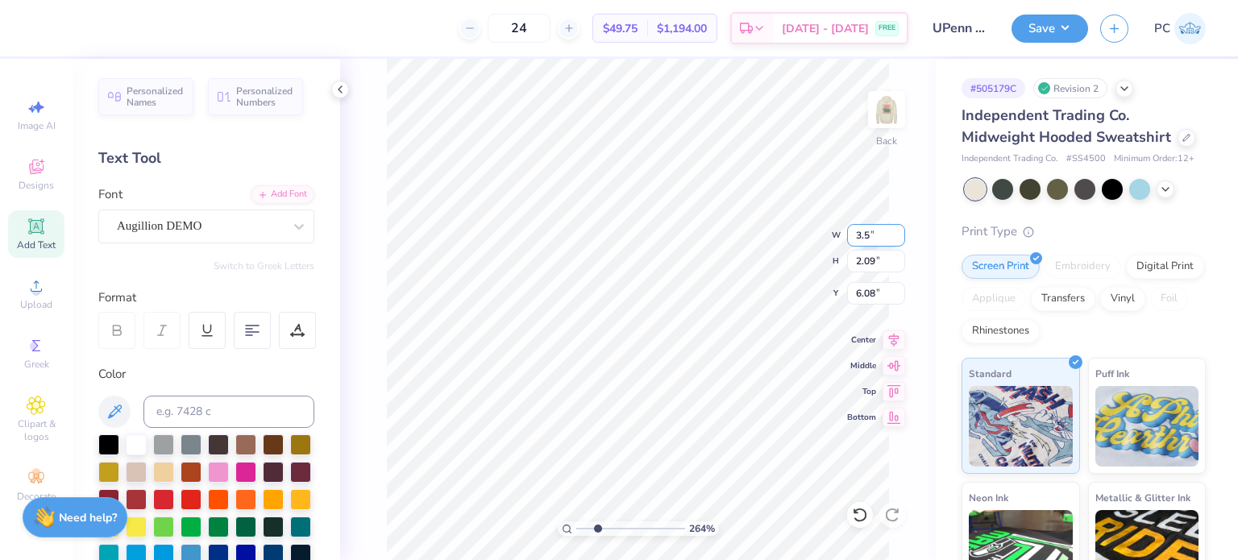
type input "1.46"
type input "6.40"
type input "2.64364388258271"
type input "3.00"
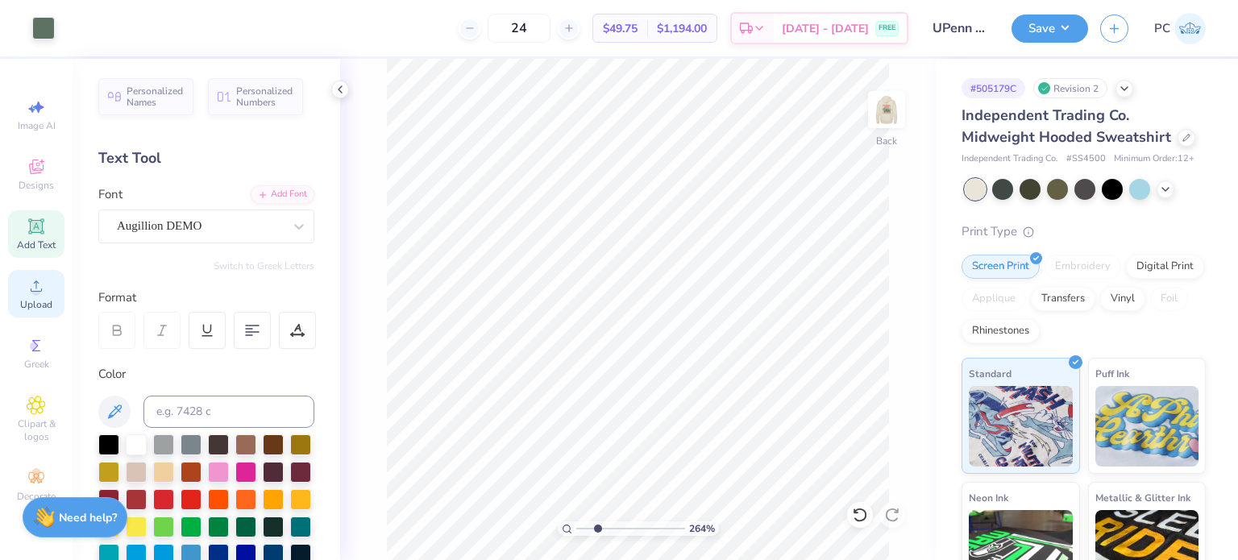
click at [13, 302] on div "Upload" at bounding box center [36, 294] width 56 height 48
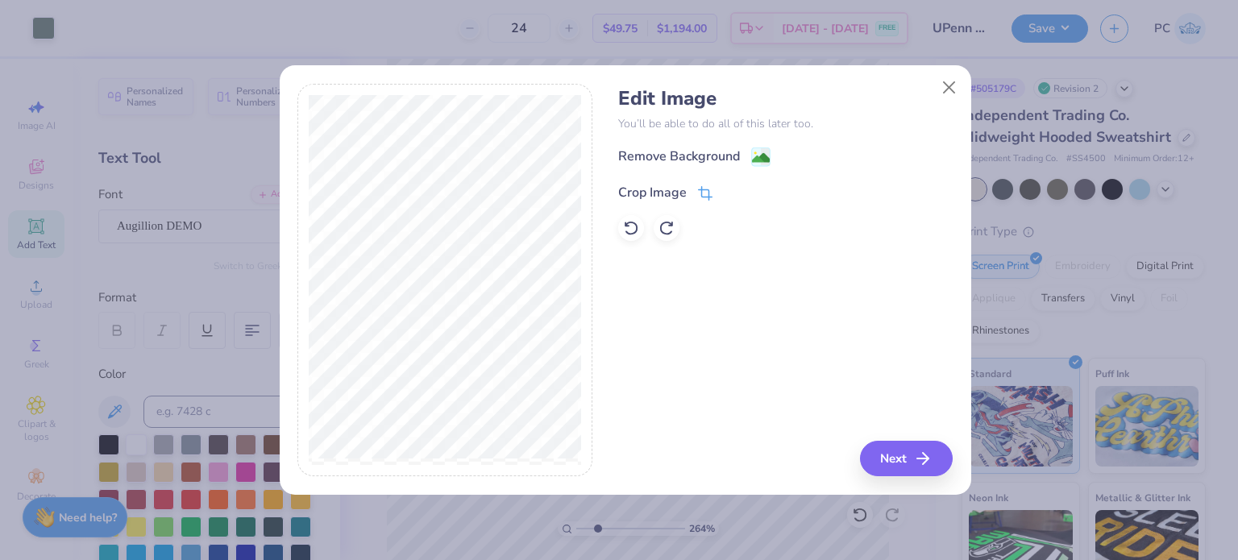
click at [705, 189] on icon at bounding box center [705, 193] width 15 height 15
click at [732, 188] on icon at bounding box center [732, 191] width 10 height 10
click at [761, 149] on g at bounding box center [760, 158] width 19 height 19
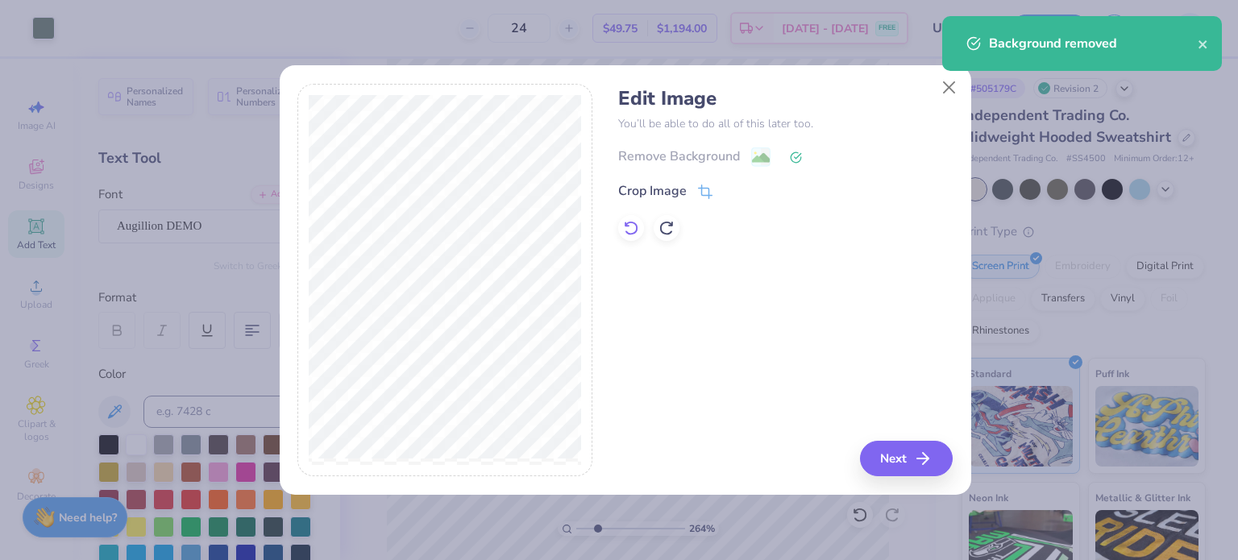
click at [627, 230] on icon at bounding box center [631, 228] width 16 height 16
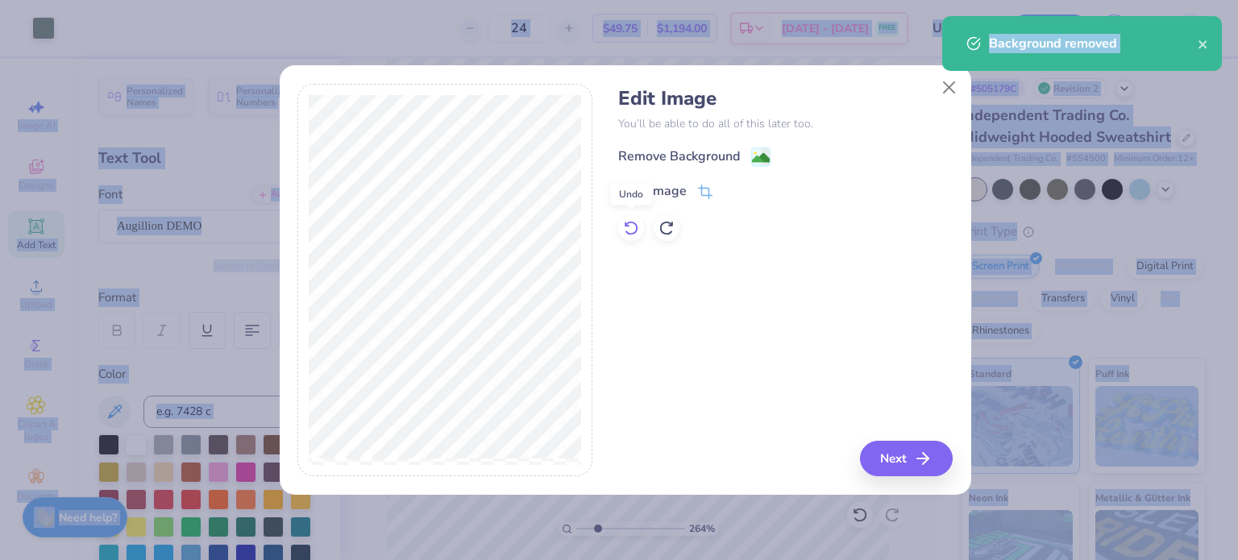
click at [627, 230] on icon at bounding box center [631, 228] width 16 height 16
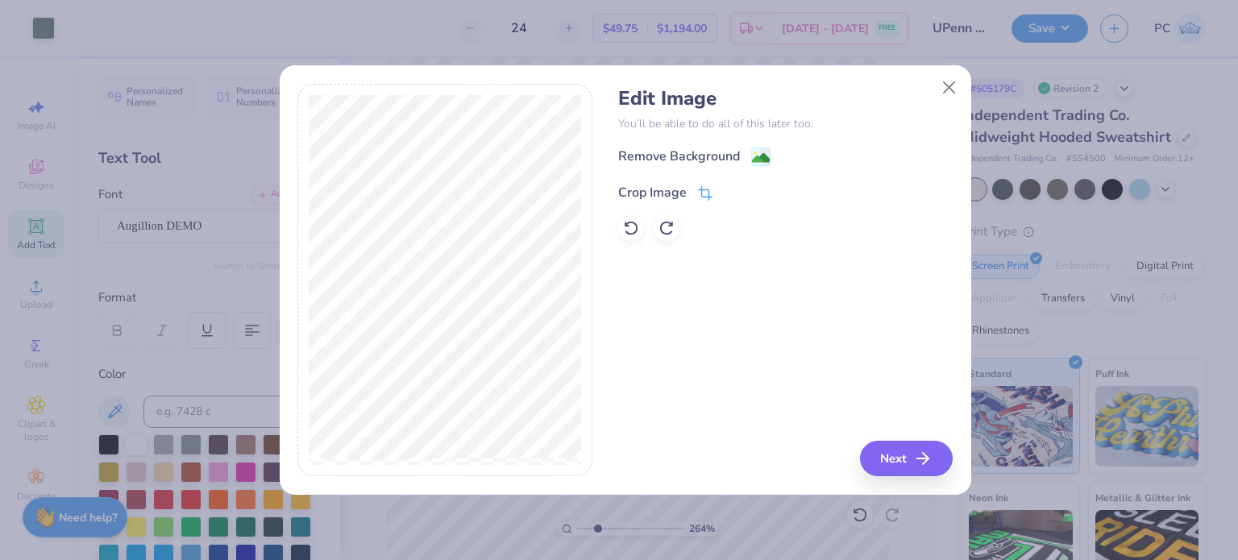
click at [703, 186] on icon at bounding box center [705, 193] width 15 height 15
click at [733, 192] on icon at bounding box center [732, 191] width 10 height 10
click at [757, 151] on image at bounding box center [761, 160] width 18 height 18
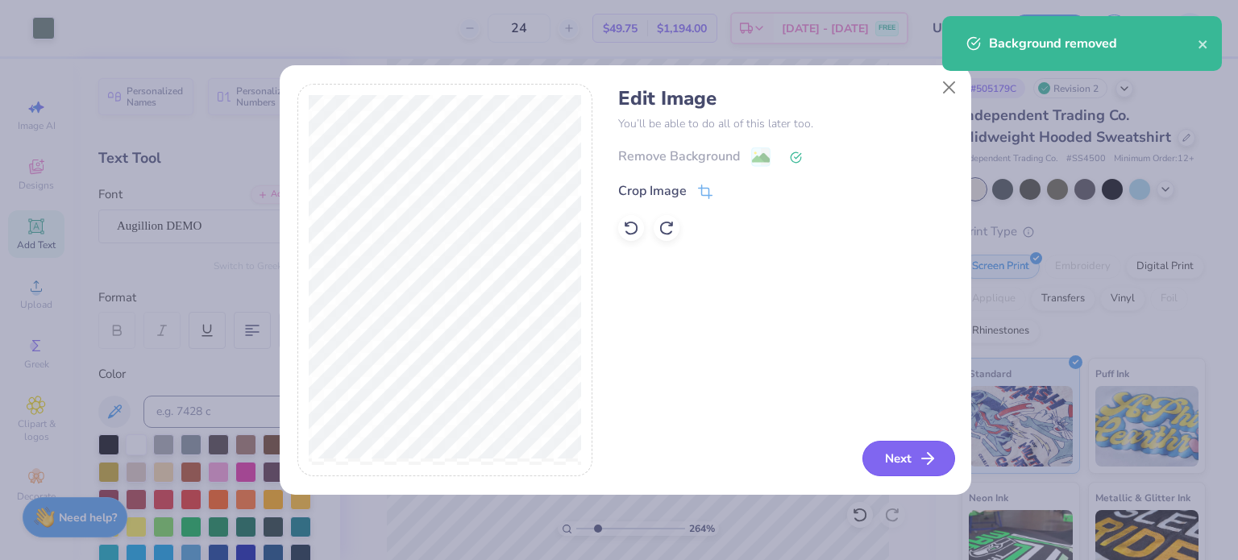
click at [888, 463] on button "Next" at bounding box center [909, 458] width 93 height 35
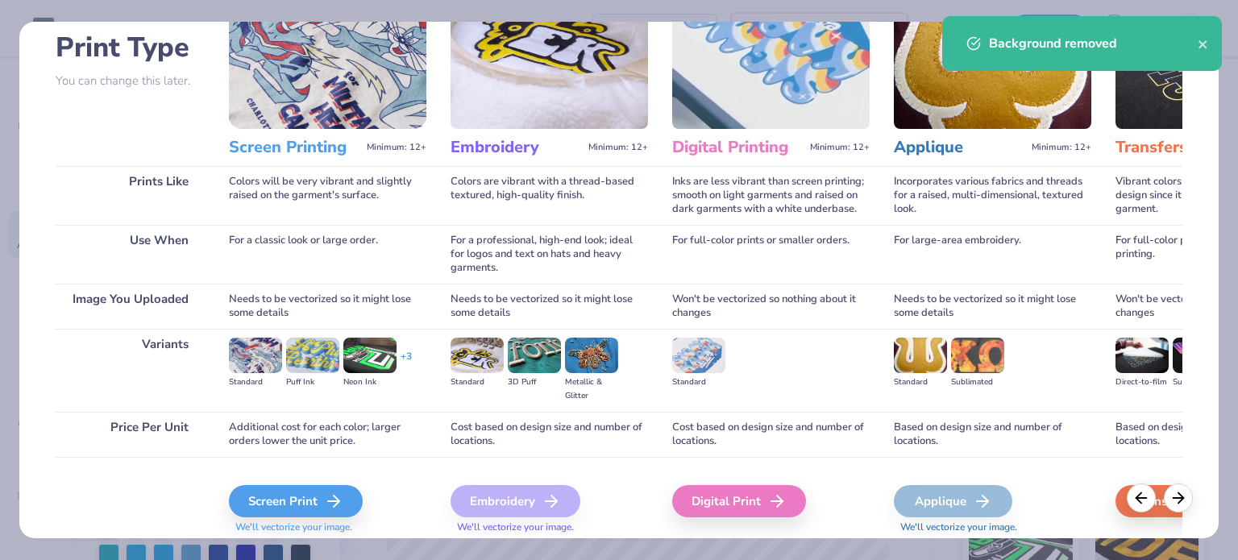
scroll to position [162, 0]
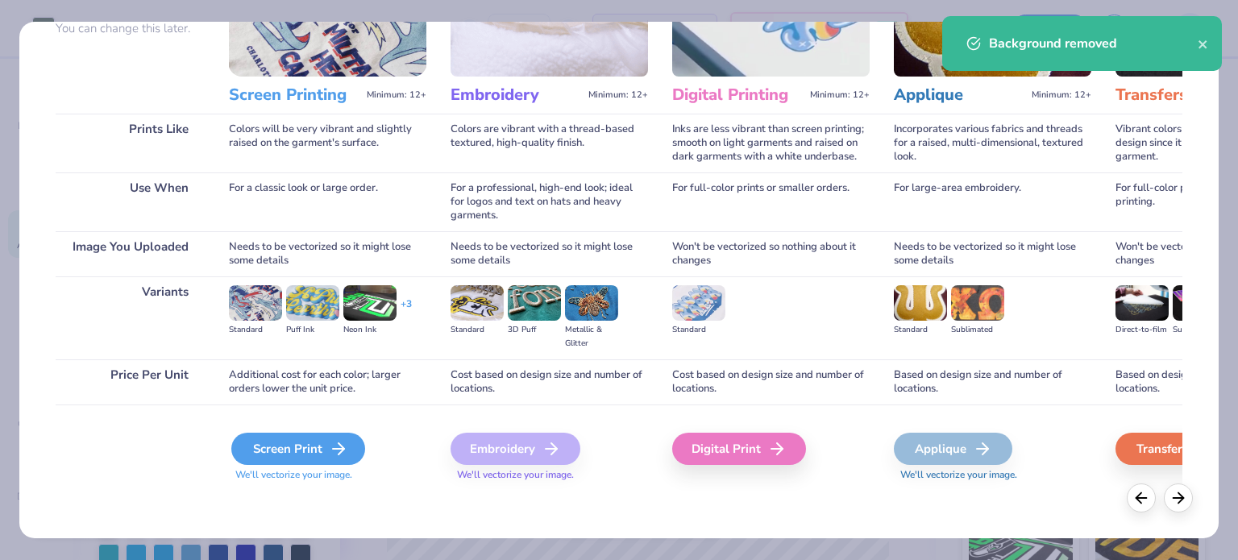
click at [273, 451] on div "Screen Print" at bounding box center [298, 449] width 134 height 32
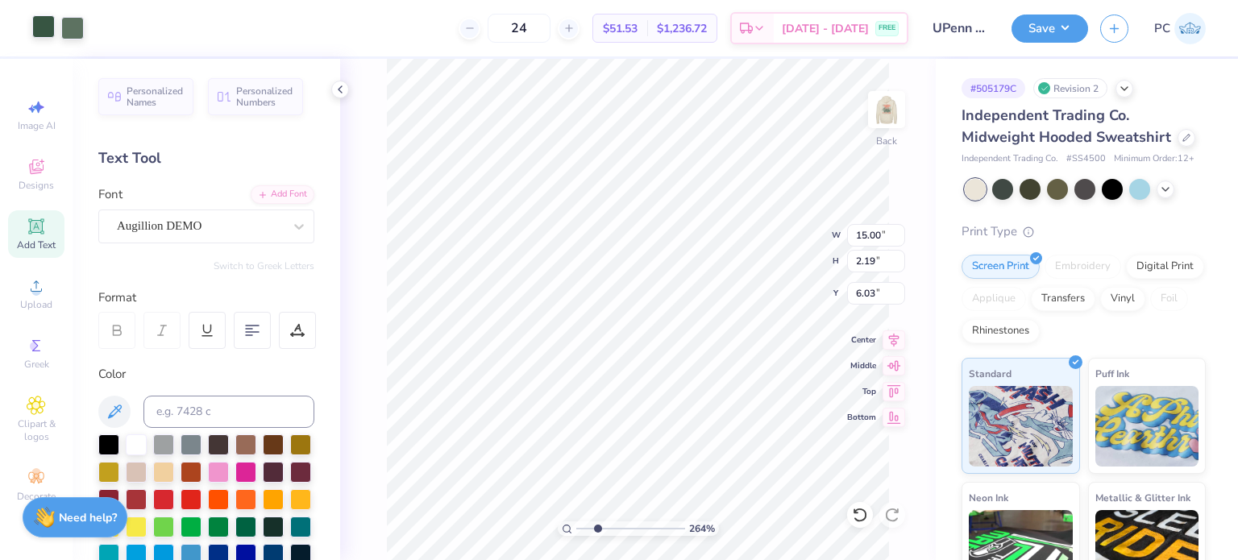
click at [42, 22] on div at bounding box center [43, 26] width 23 height 23
type input "2.64364388258271"
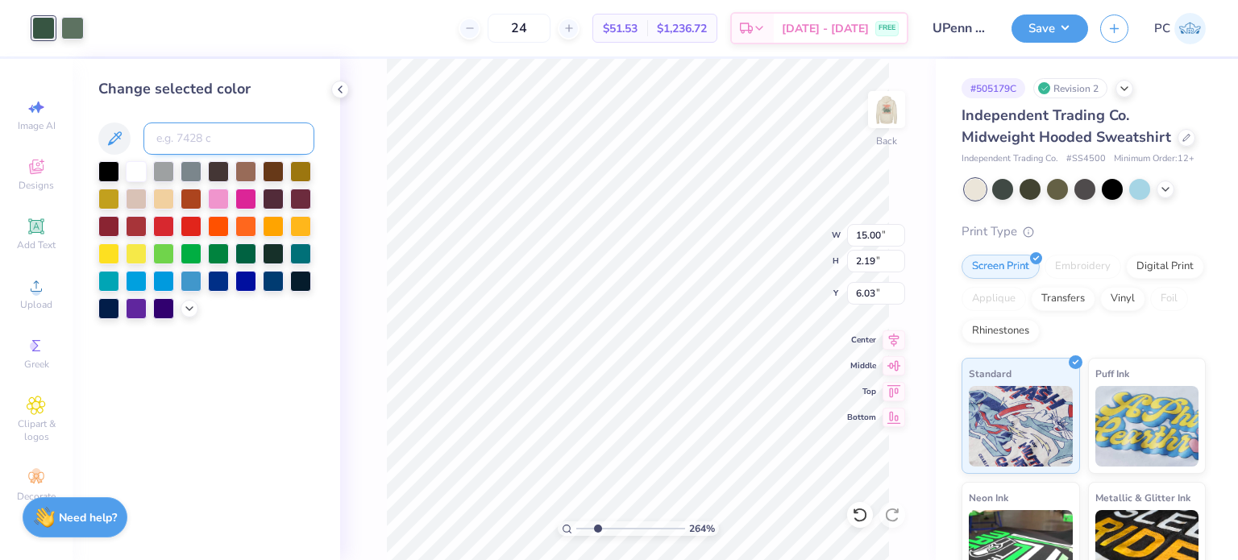
click at [177, 135] on input at bounding box center [229, 139] width 171 height 32
type input "5615"
click at [335, 94] on icon at bounding box center [340, 89] width 13 height 13
type input "2.64364388258271"
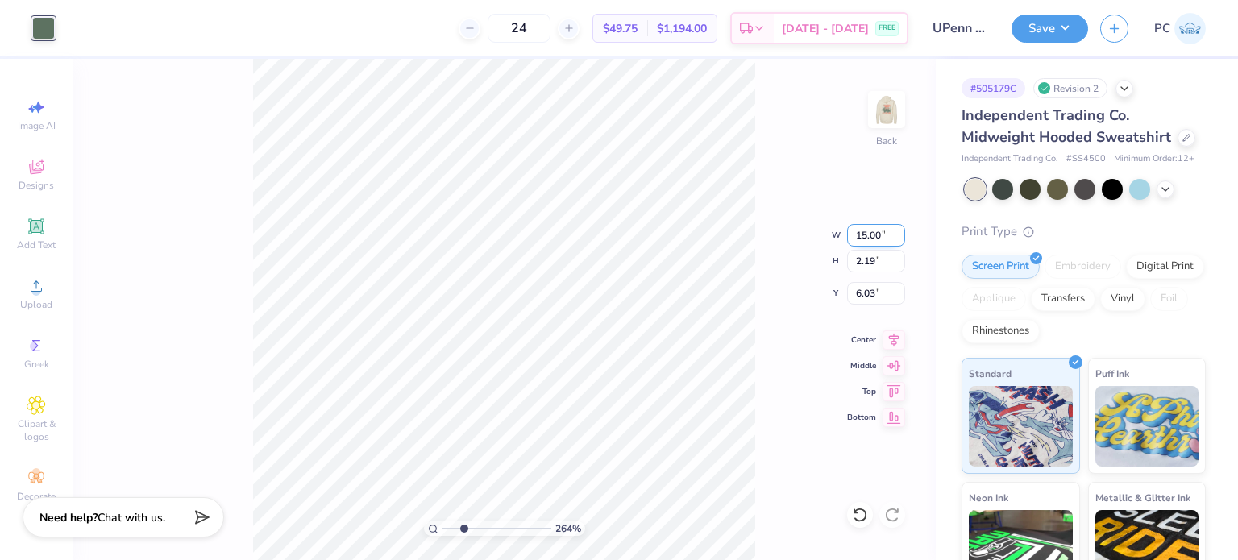
drag, startPoint x: 883, startPoint y: 227, endPoint x: 851, endPoint y: 228, distance: 31.5
click at [851, 228] on input "15.00" at bounding box center [876, 235] width 58 height 23
type input "2"
type input "3.5"
type input "2.64364388258271"
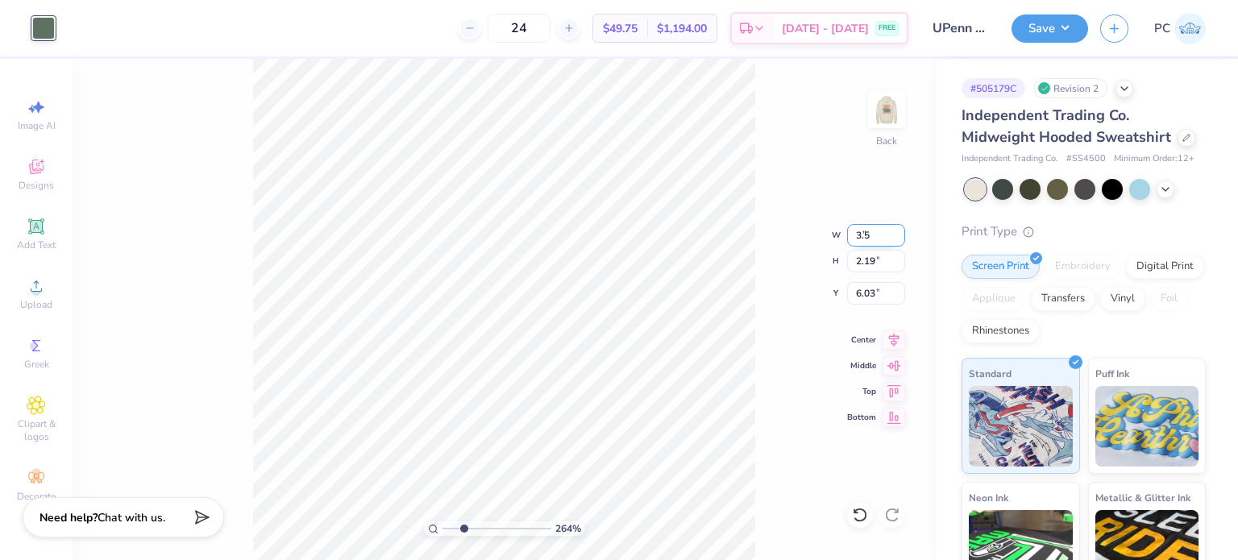
type input "3.50"
type input "0.51"
type input "6.87"
type input "2.64364388258271"
type input "4.60"
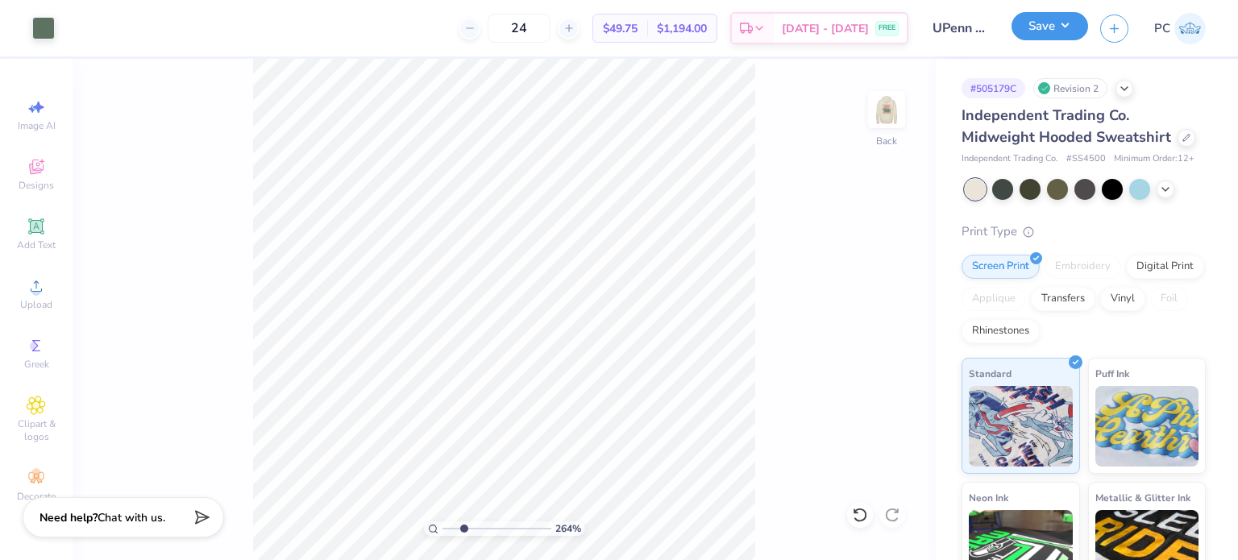
click at [1053, 16] on button "Save" at bounding box center [1050, 26] width 77 height 28
type input "2.64364388258271"
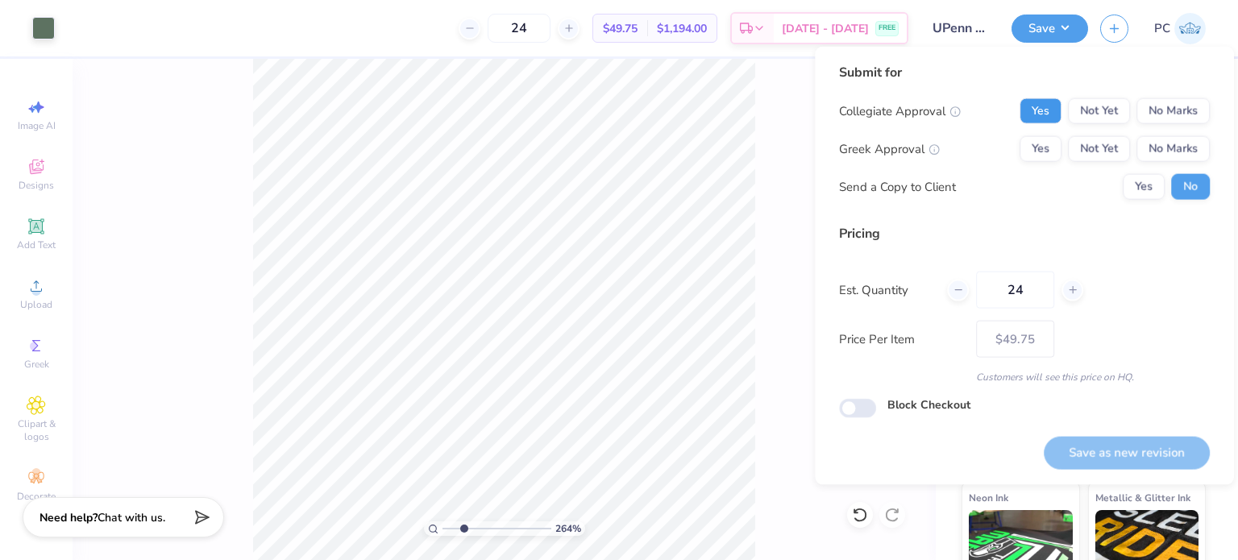
click at [1047, 110] on button "Yes" at bounding box center [1041, 111] width 42 height 26
click at [1044, 148] on button "Yes" at bounding box center [1041, 149] width 42 height 26
click at [1084, 446] on button "Save as new revision" at bounding box center [1127, 452] width 166 height 33
type input "$49.75"
type input "2.64364388258271"
